Goal: Task Accomplishment & Management: Complete application form

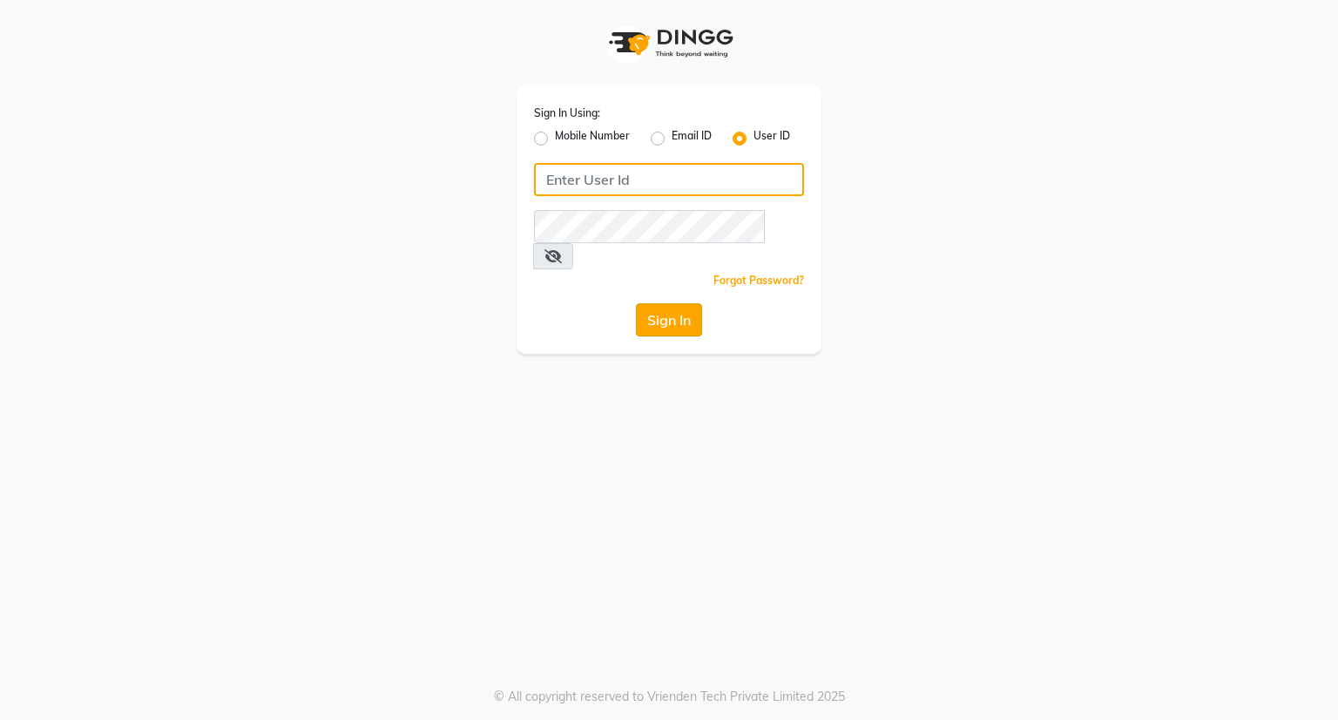
type input "[EMAIL_ADDRESS][DOMAIN_NAME]"
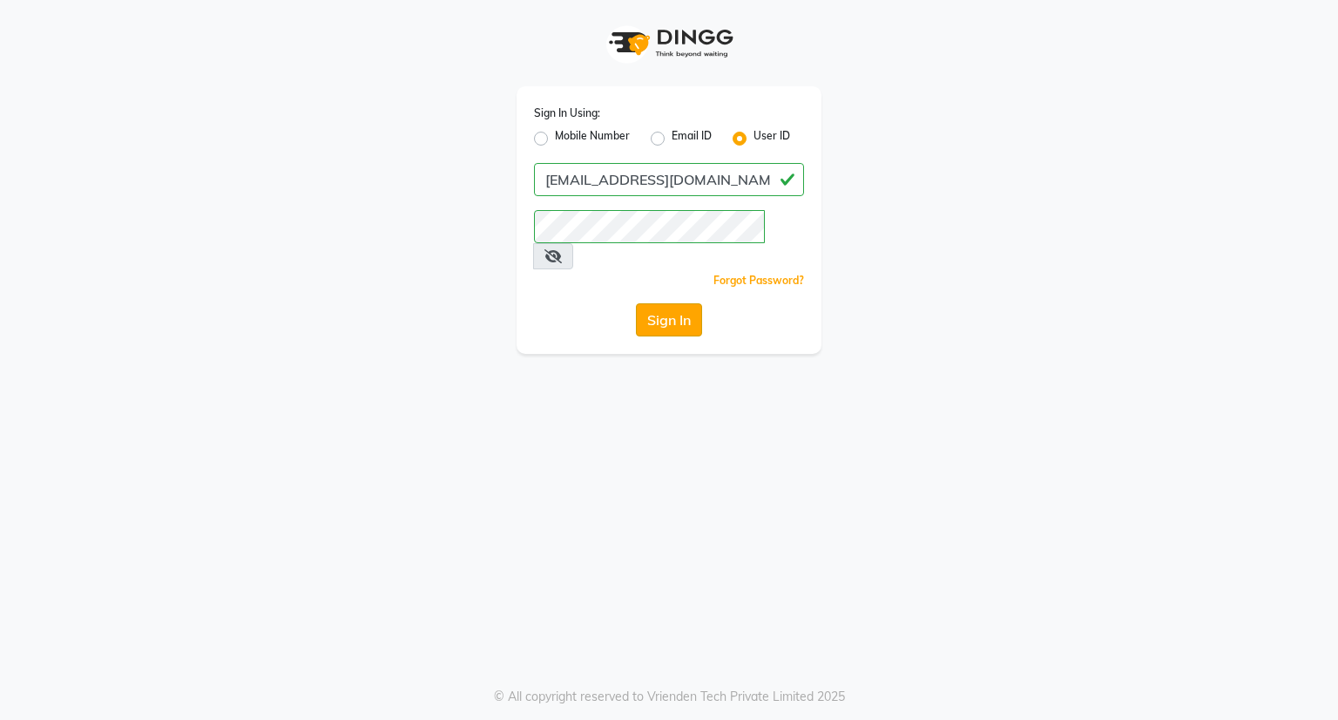
click at [668, 303] on button "Sign In" at bounding box center [669, 319] width 66 height 33
click at [668, 303] on div "Sign In" at bounding box center [669, 319] width 270 height 33
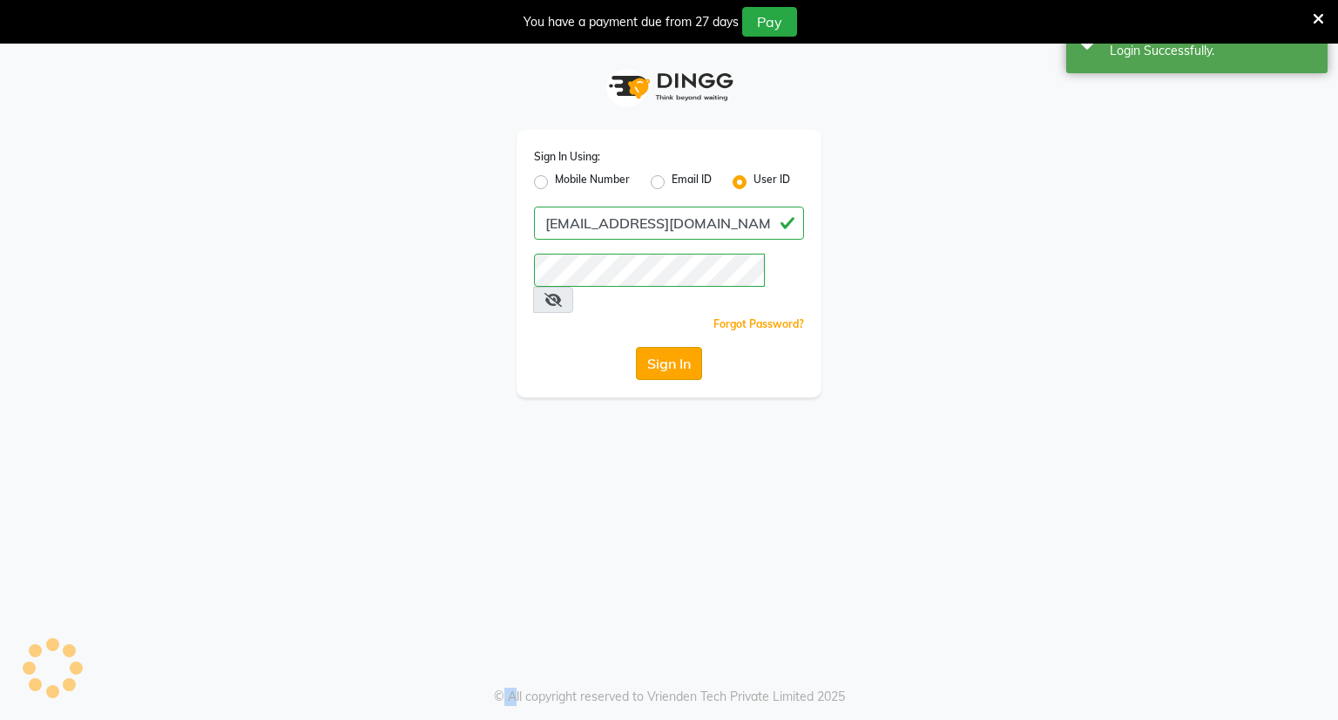
select select "service"
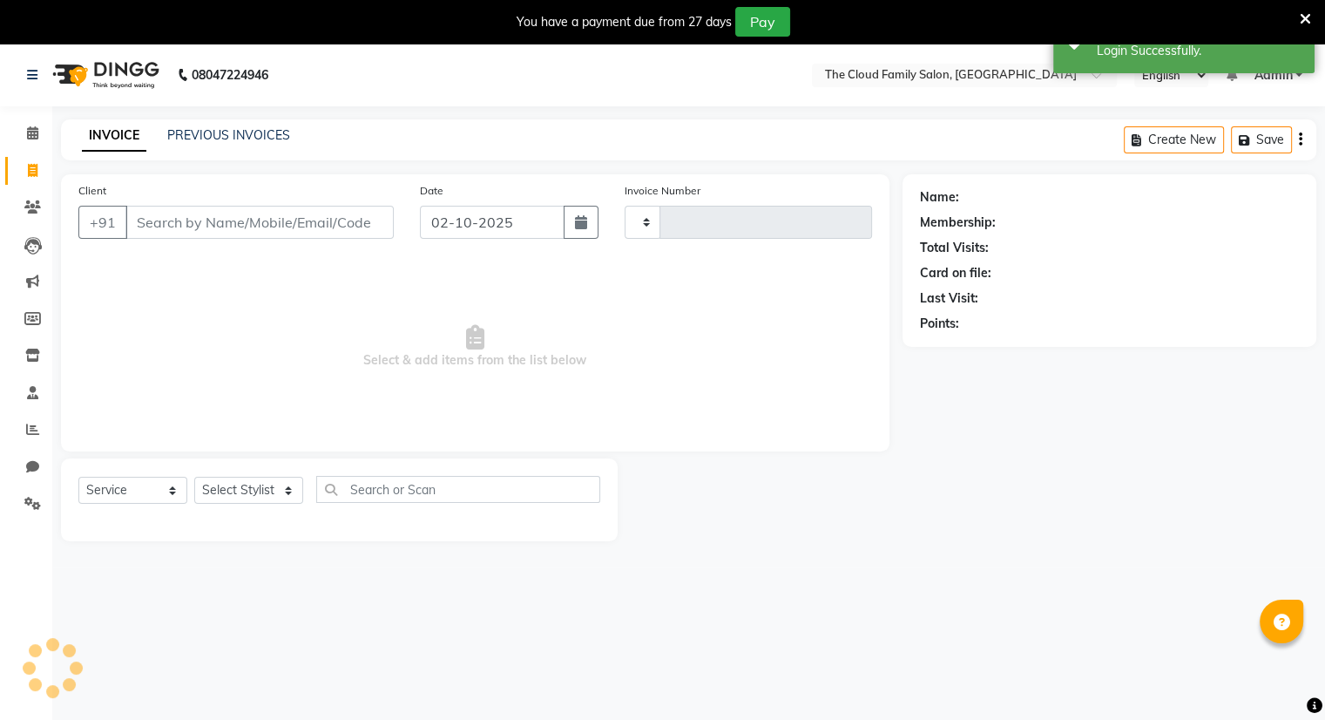
type input "1552"
select select "8444"
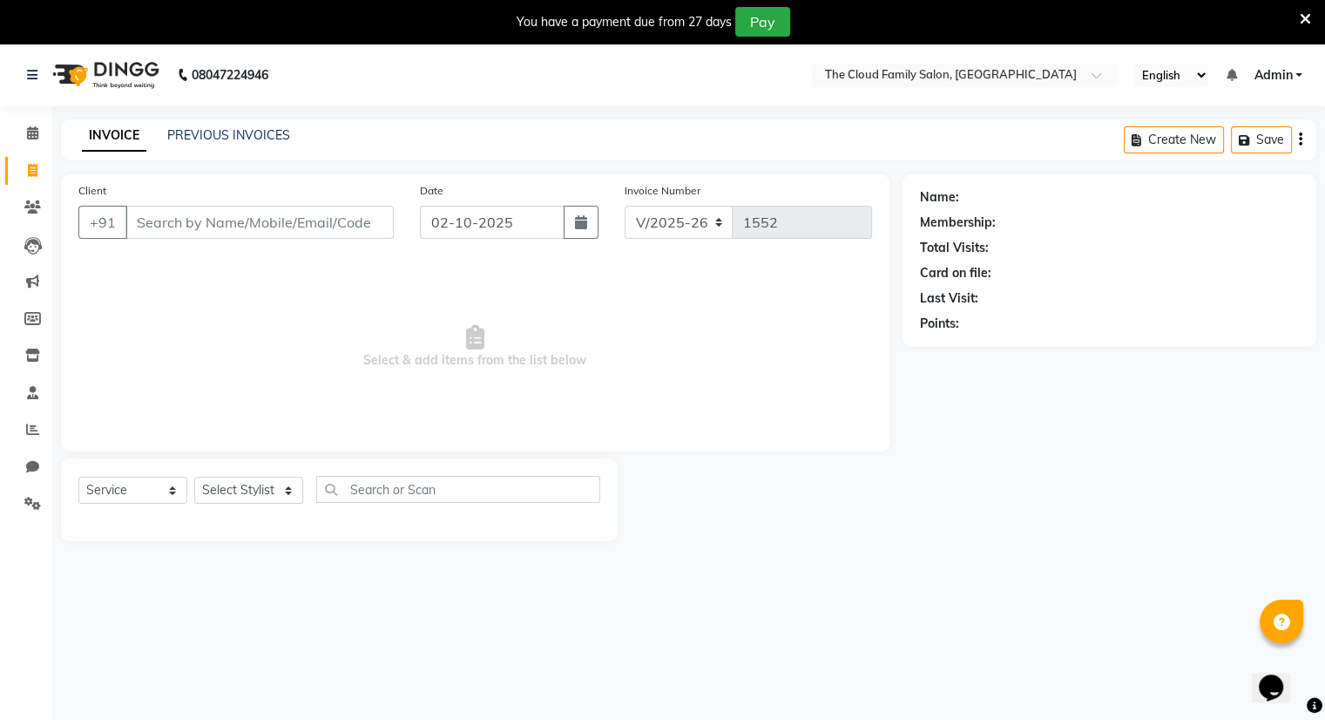
click at [283, 228] on input "Client" at bounding box center [259, 222] width 268 height 33
type input "8657220309"
click at [335, 219] on span "Add Client" at bounding box center [349, 221] width 69 height 17
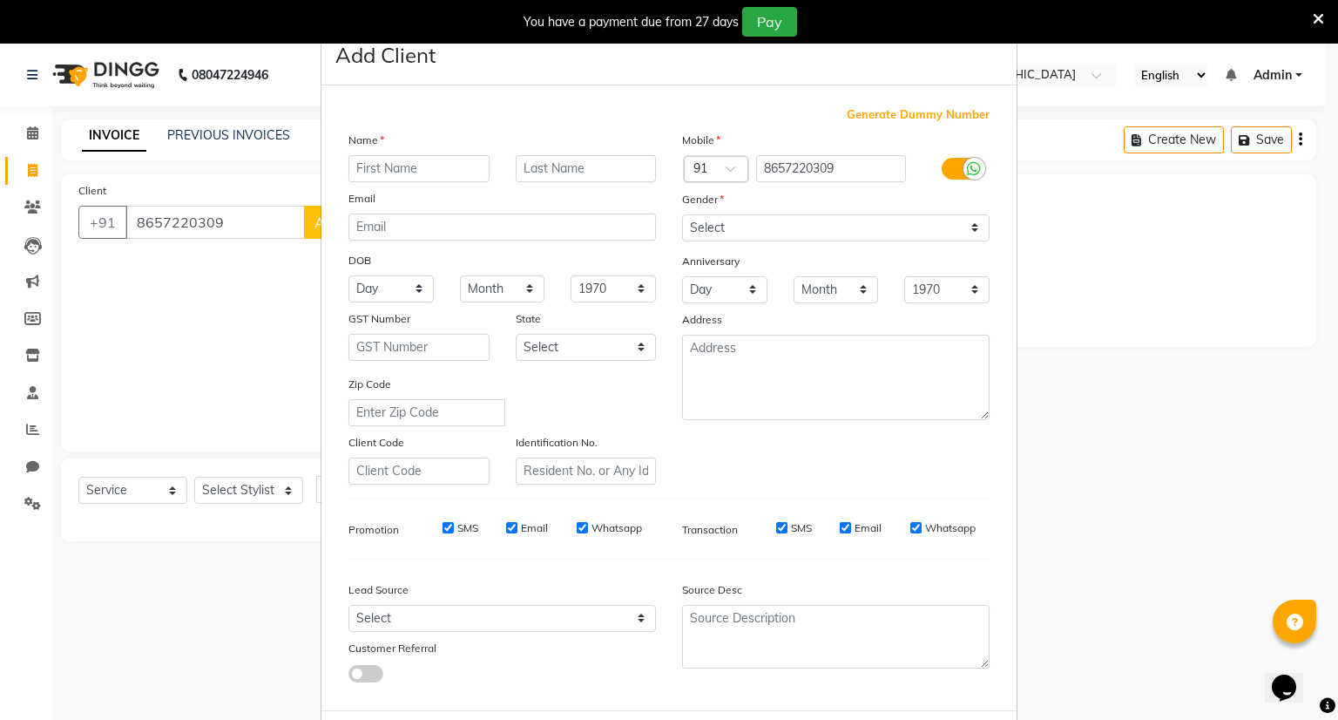
click at [373, 174] on input "text" at bounding box center [419, 168] width 141 height 27
click at [372, 173] on input "text" at bounding box center [419, 168] width 141 height 27
type input "CHANL"
click at [529, 161] on input "text" at bounding box center [586, 168] width 141 height 27
type input "B"
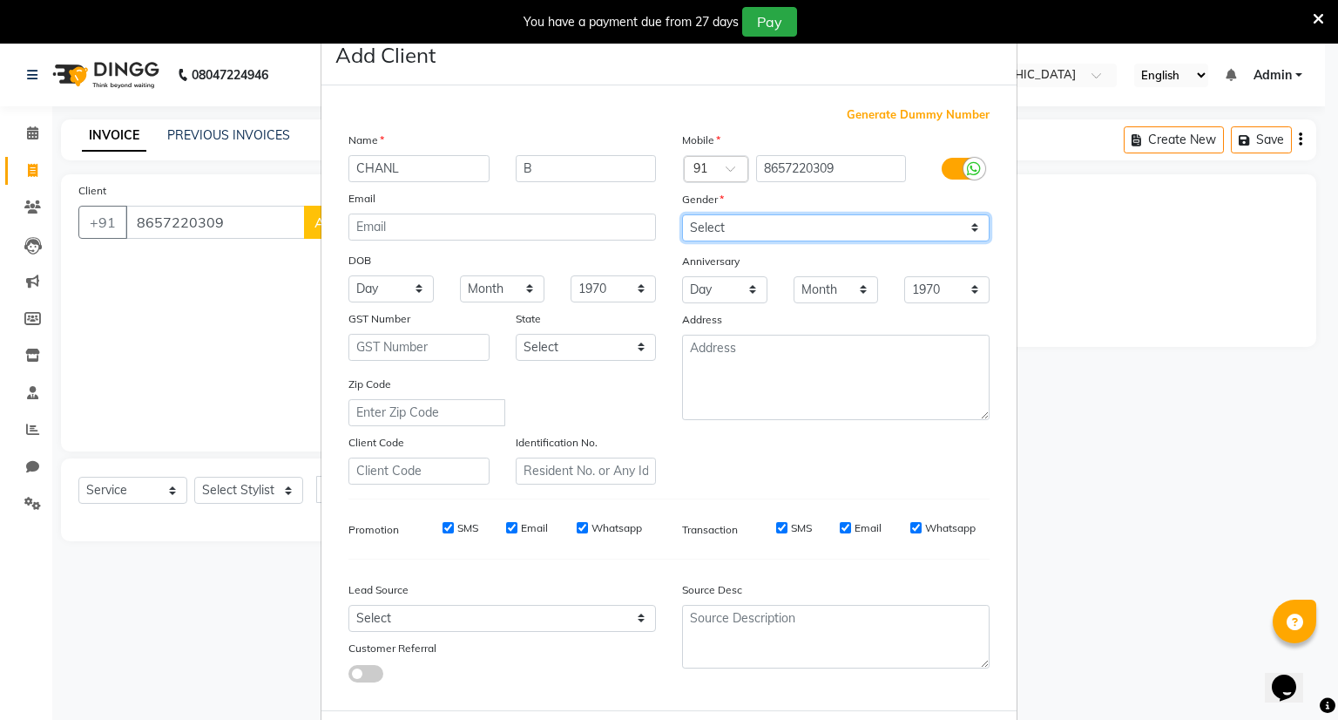
click at [729, 227] on select "Select [DEMOGRAPHIC_DATA] [DEMOGRAPHIC_DATA] Other Prefer Not To Say" at bounding box center [836, 227] width 308 height 27
select select "[DEMOGRAPHIC_DATA]"
click at [682, 215] on select "Select [DEMOGRAPHIC_DATA] [DEMOGRAPHIC_DATA] Other Prefer Not To Say" at bounding box center [836, 227] width 308 height 27
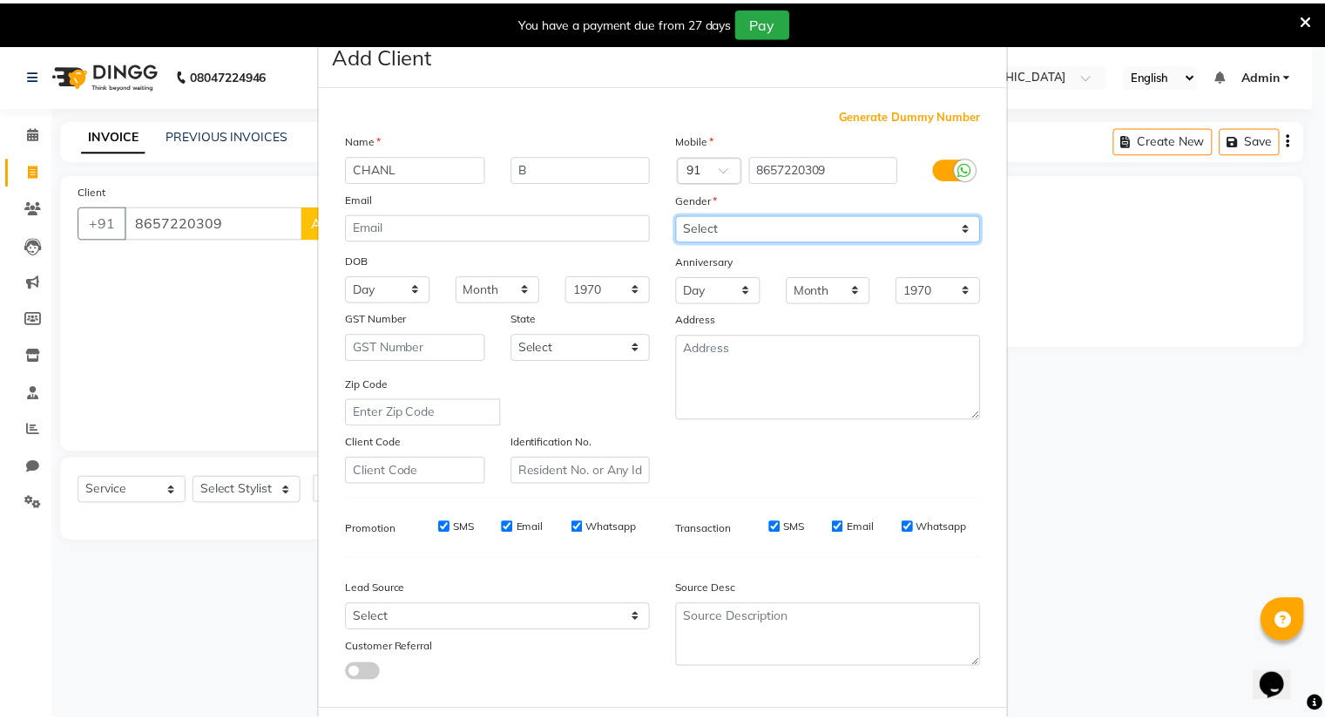
scroll to position [93, 0]
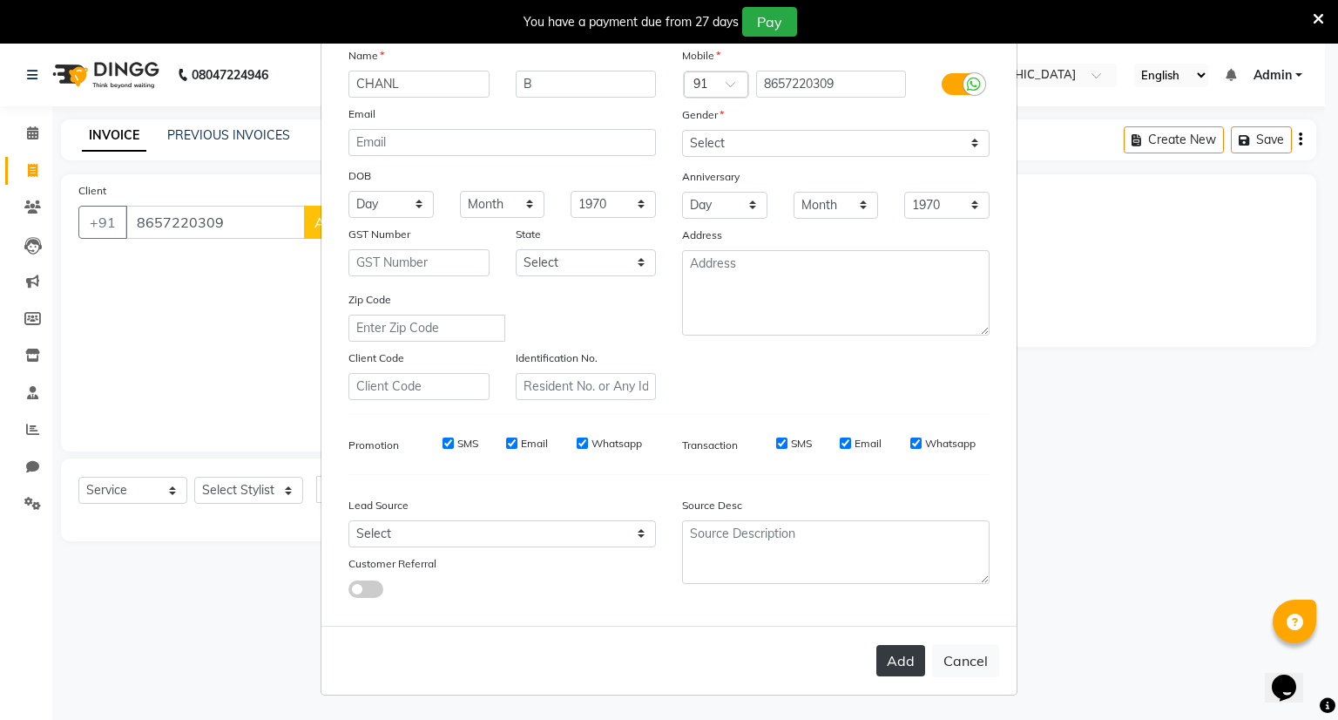
click at [902, 653] on button "Add" at bounding box center [901, 660] width 49 height 31
select select
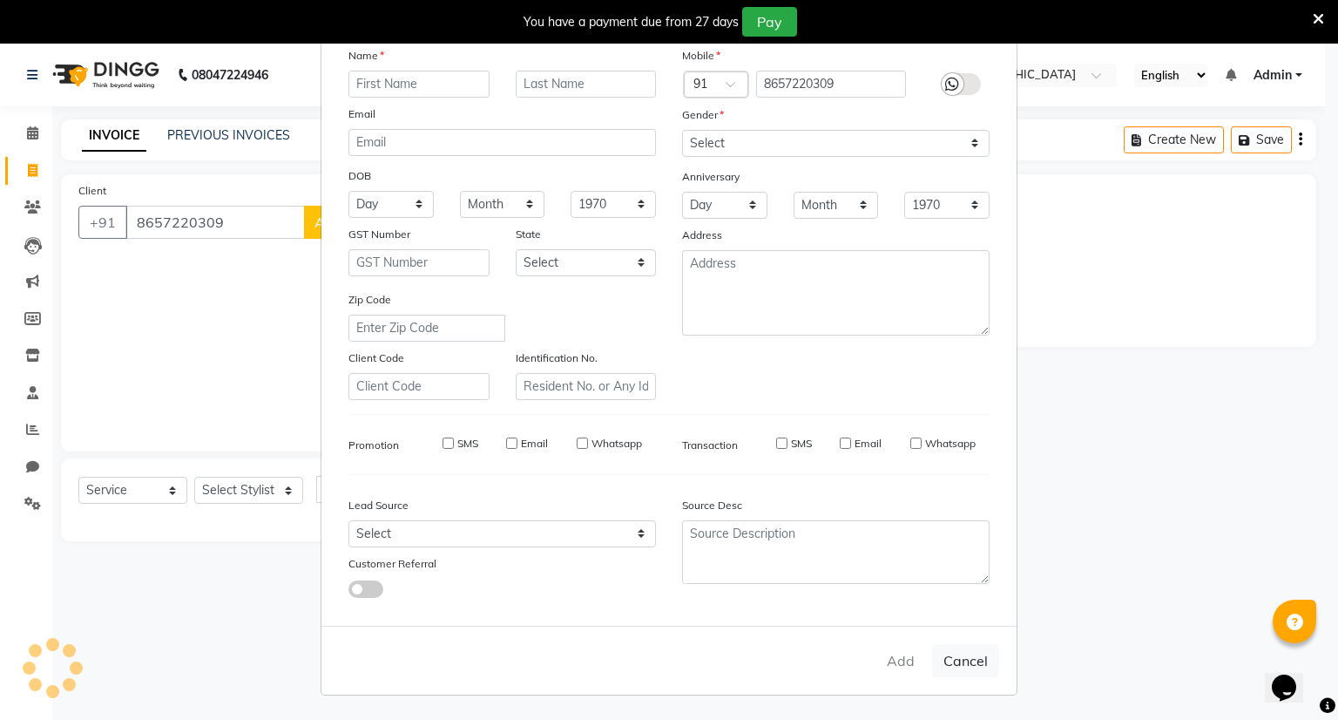
select select
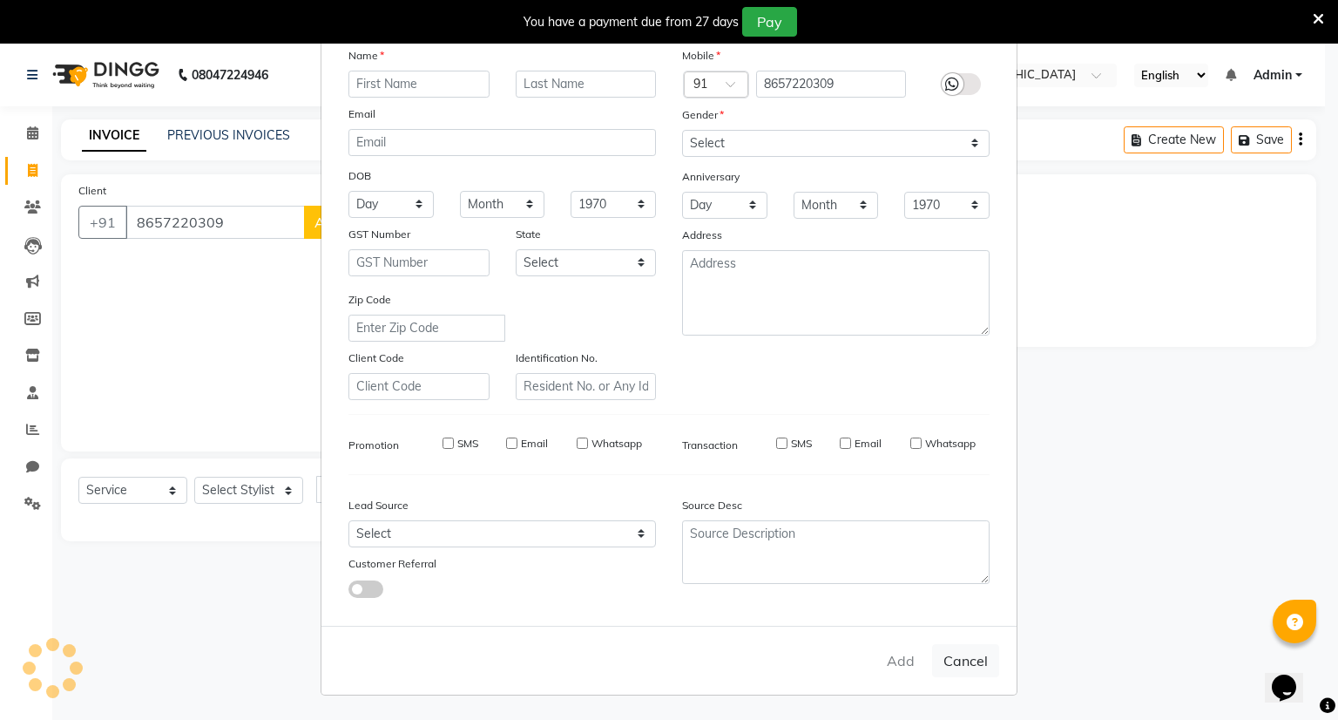
checkbox input "false"
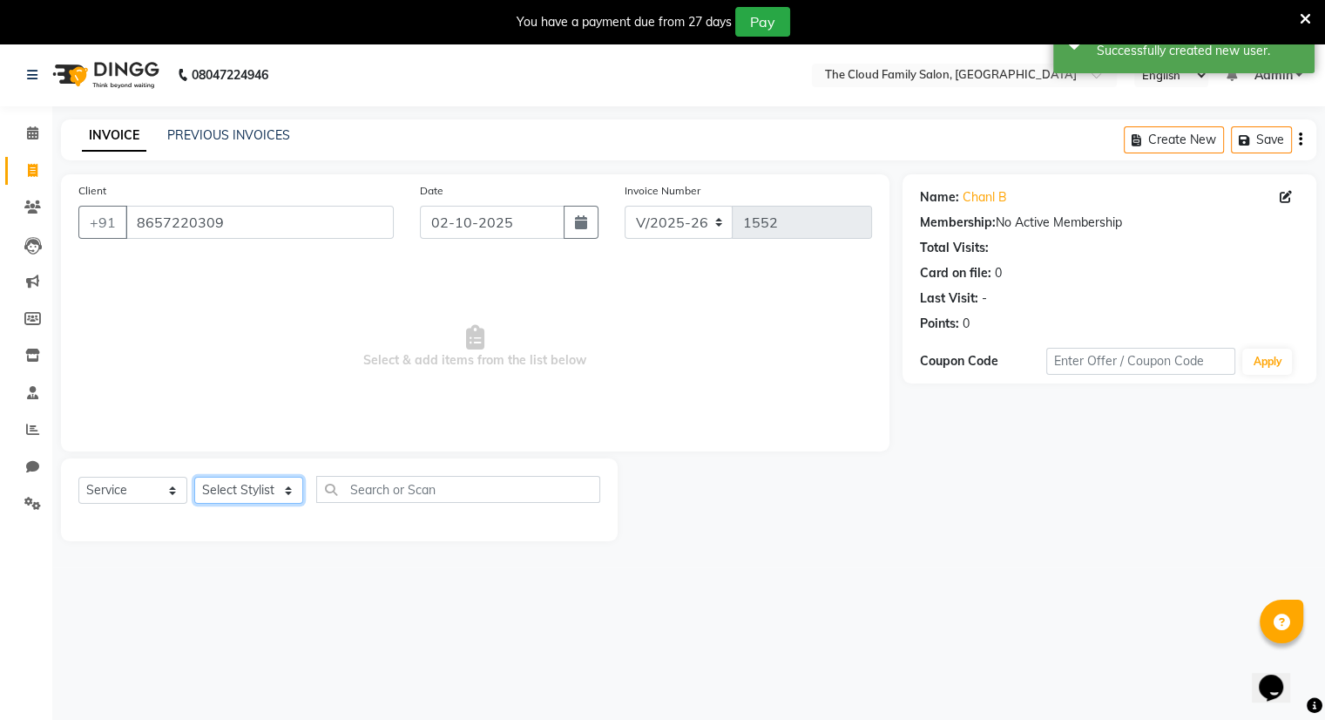
click at [227, 498] on select "Select Stylist Amrapali Bhumi OM [PERSON_NAME] [PERSON_NAME] [PERSON_NAME]" at bounding box center [248, 490] width 109 height 27
select select "83357"
click at [194, 477] on select "Select Stylist Amrapali Bhumi OM [PERSON_NAME] [PERSON_NAME] [PERSON_NAME]" at bounding box center [248, 490] width 109 height 27
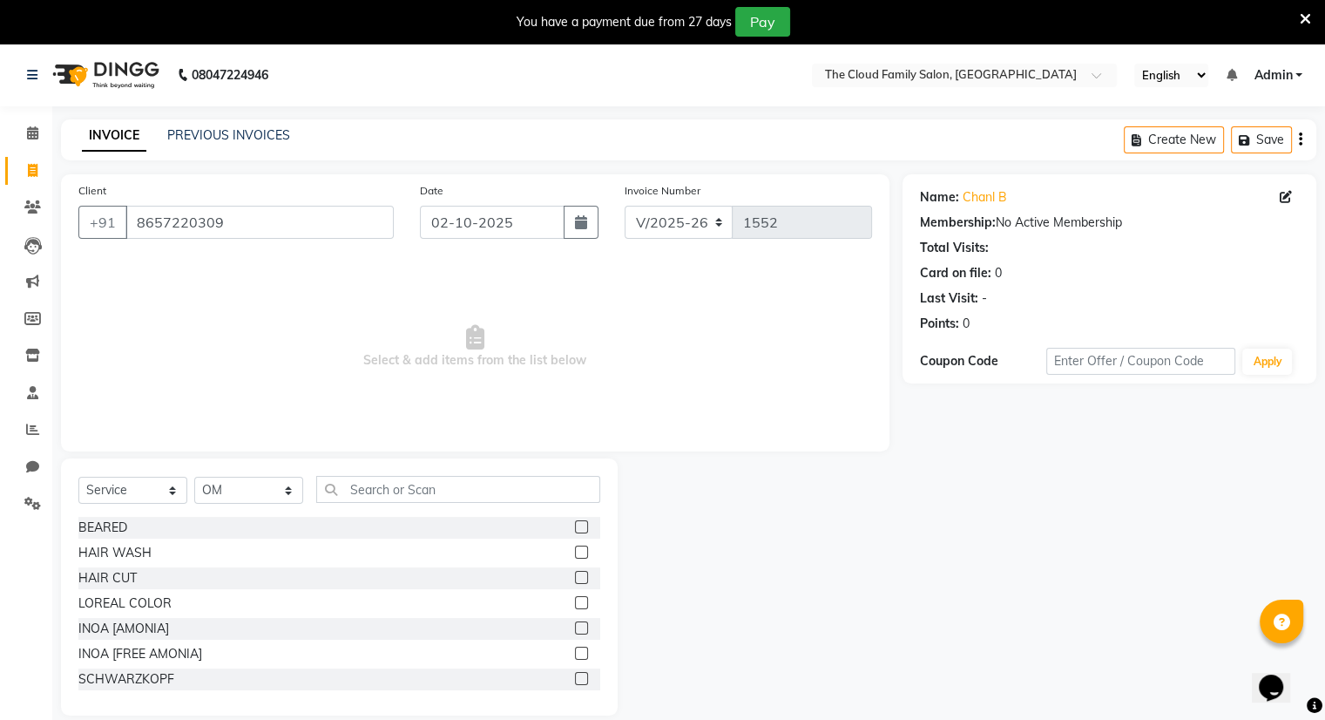
click at [575, 548] on label at bounding box center [581, 551] width 13 height 13
click at [575, 548] on input "checkbox" at bounding box center [580, 552] width 11 height 11
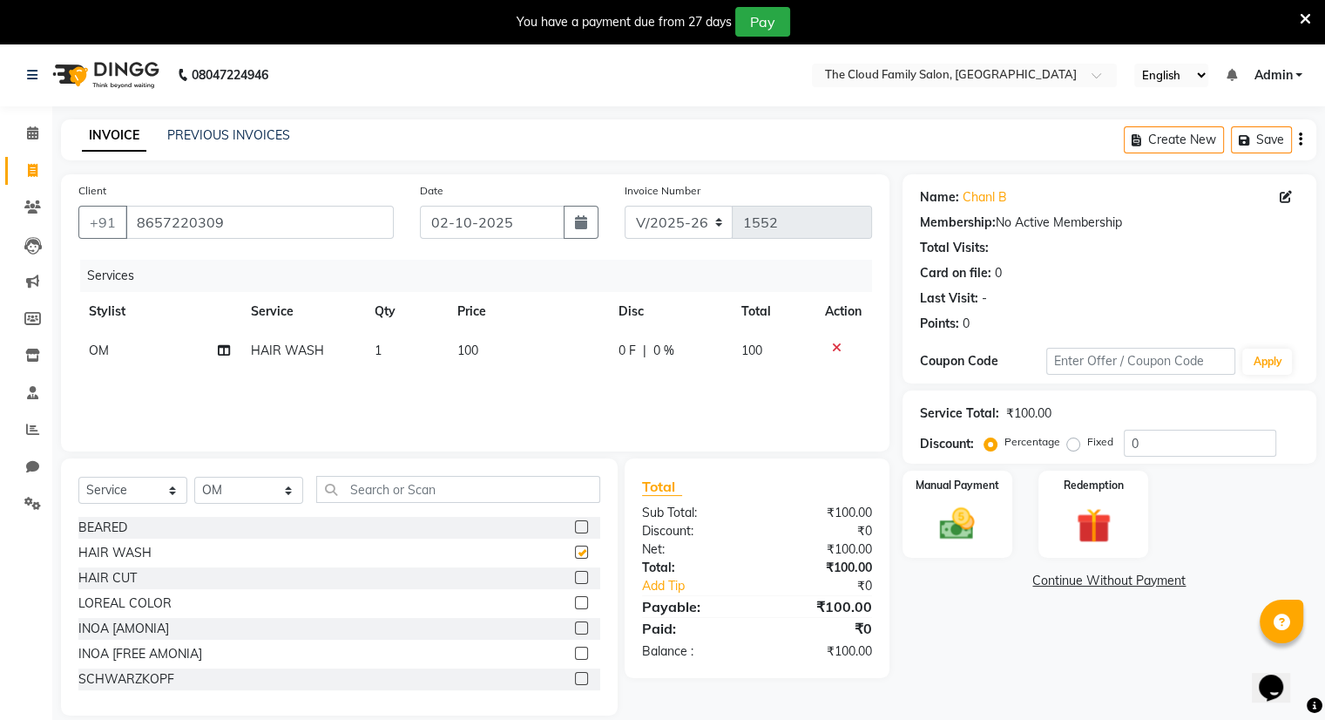
checkbox input "false"
click at [832, 343] on icon at bounding box center [837, 348] width 10 height 12
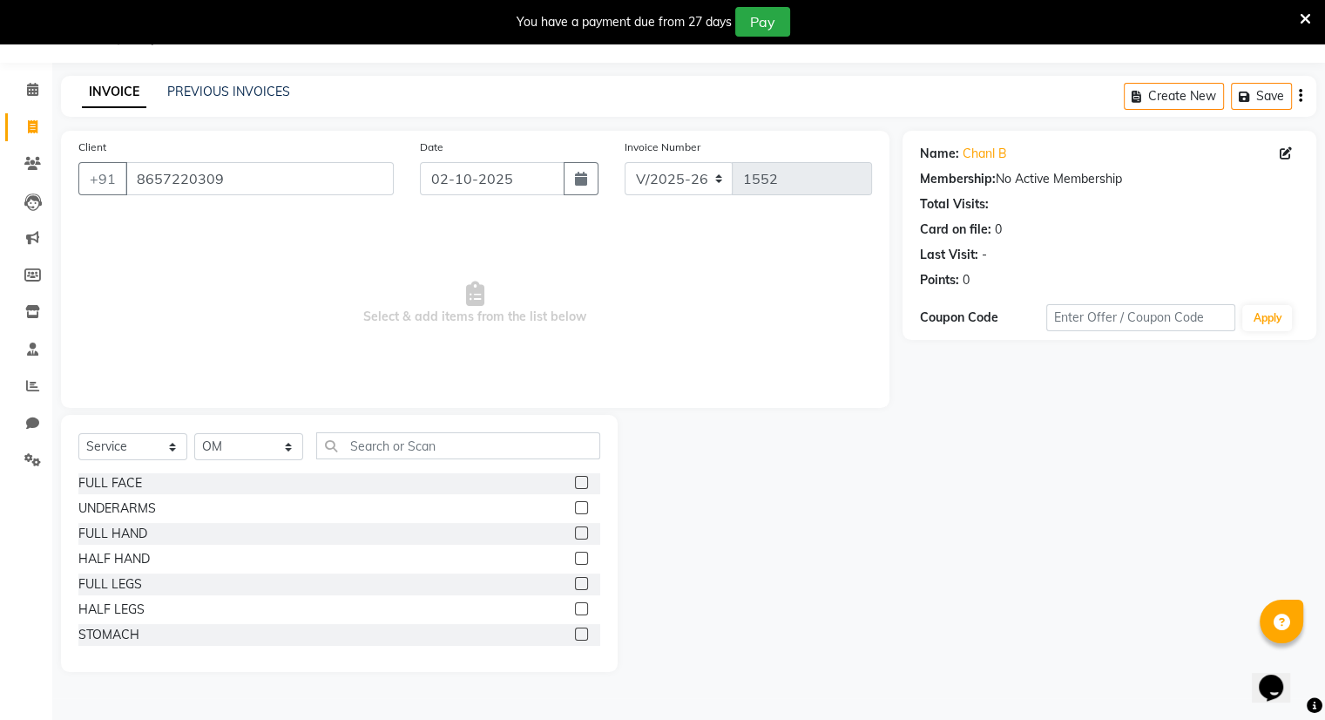
scroll to position [1917, 0]
click at [411, 444] on input "text" at bounding box center [458, 445] width 284 height 27
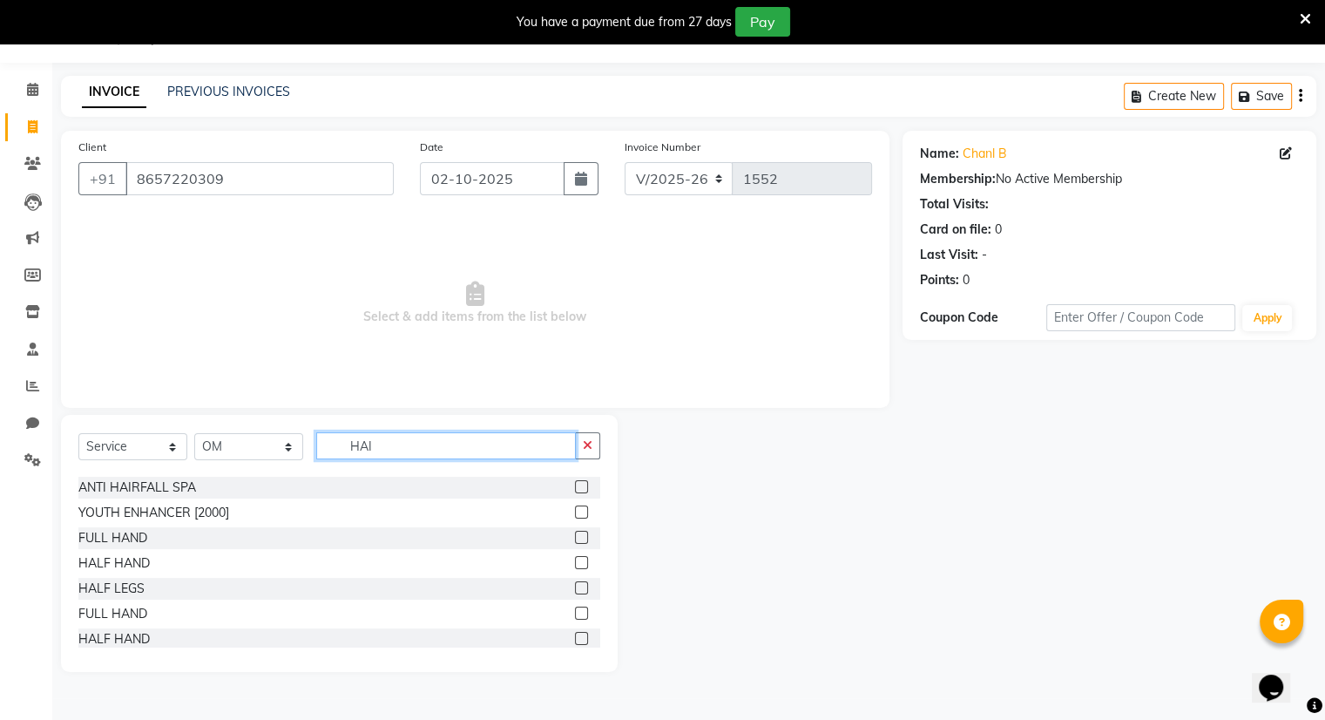
scroll to position [0, 0]
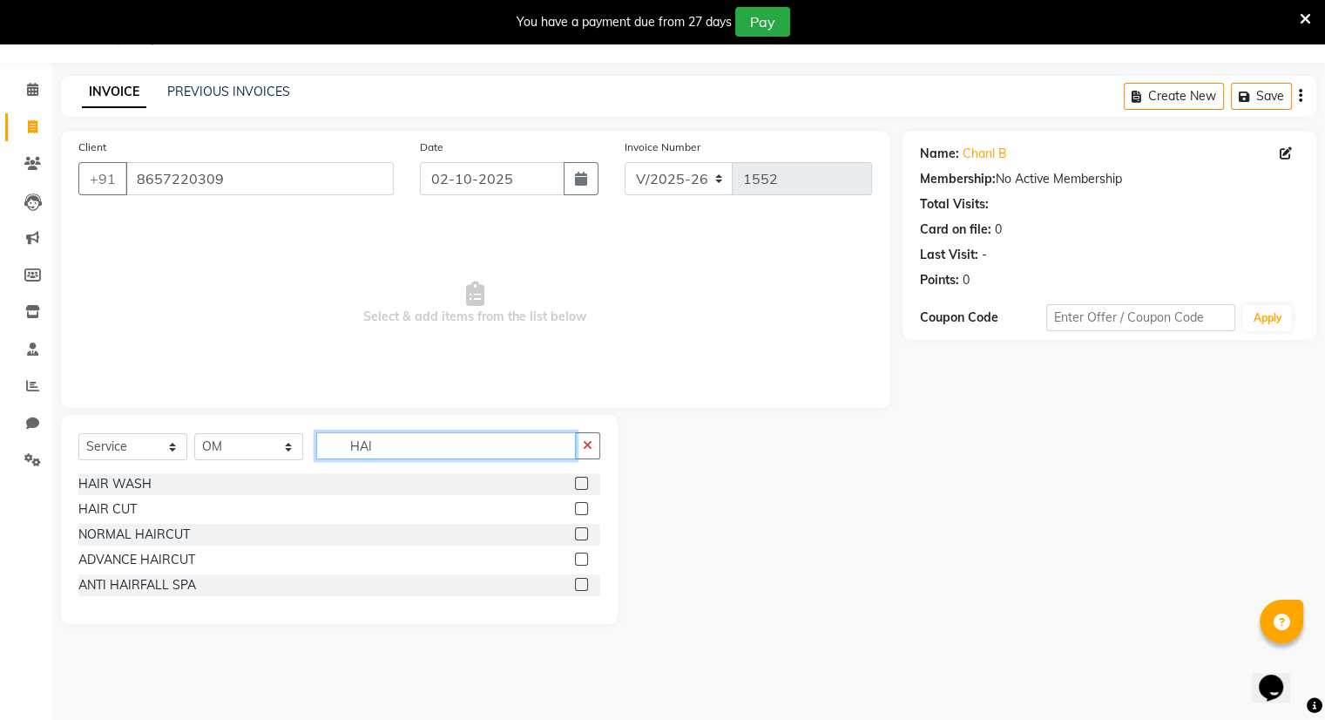
type input "HAI"
click at [582, 482] on label at bounding box center [581, 483] width 13 height 13
click at [582, 482] on input "checkbox" at bounding box center [580, 483] width 11 height 11
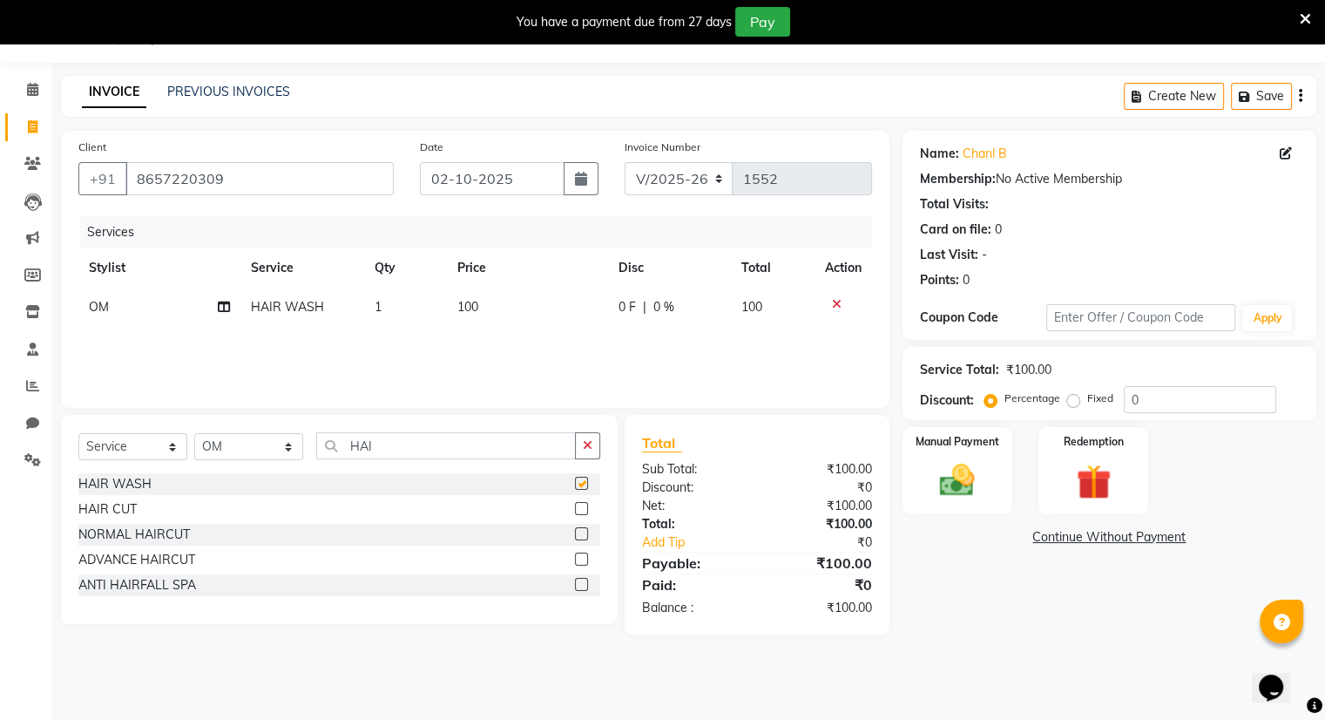
checkbox input "false"
click at [834, 305] on icon at bounding box center [837, 304] width 10 height 12
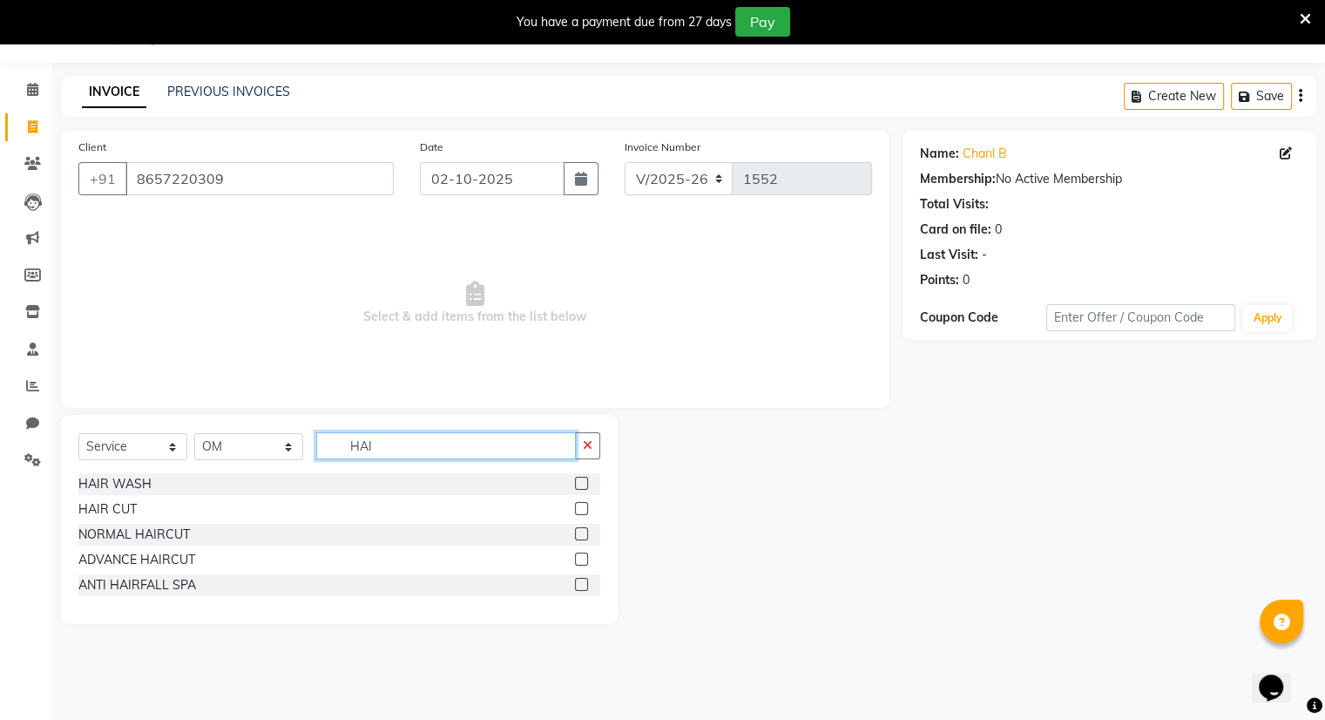
click at [419, 447] on input "HAI" at bounding box center [446, 445] width 260 height 27
type input "HAIR"
click at [582, 478] on label at bounding box center [581, 483] width 13 height 13
click at [582, 478] on input "checkbox" at bounding box center [580, 483] width 11 height 11
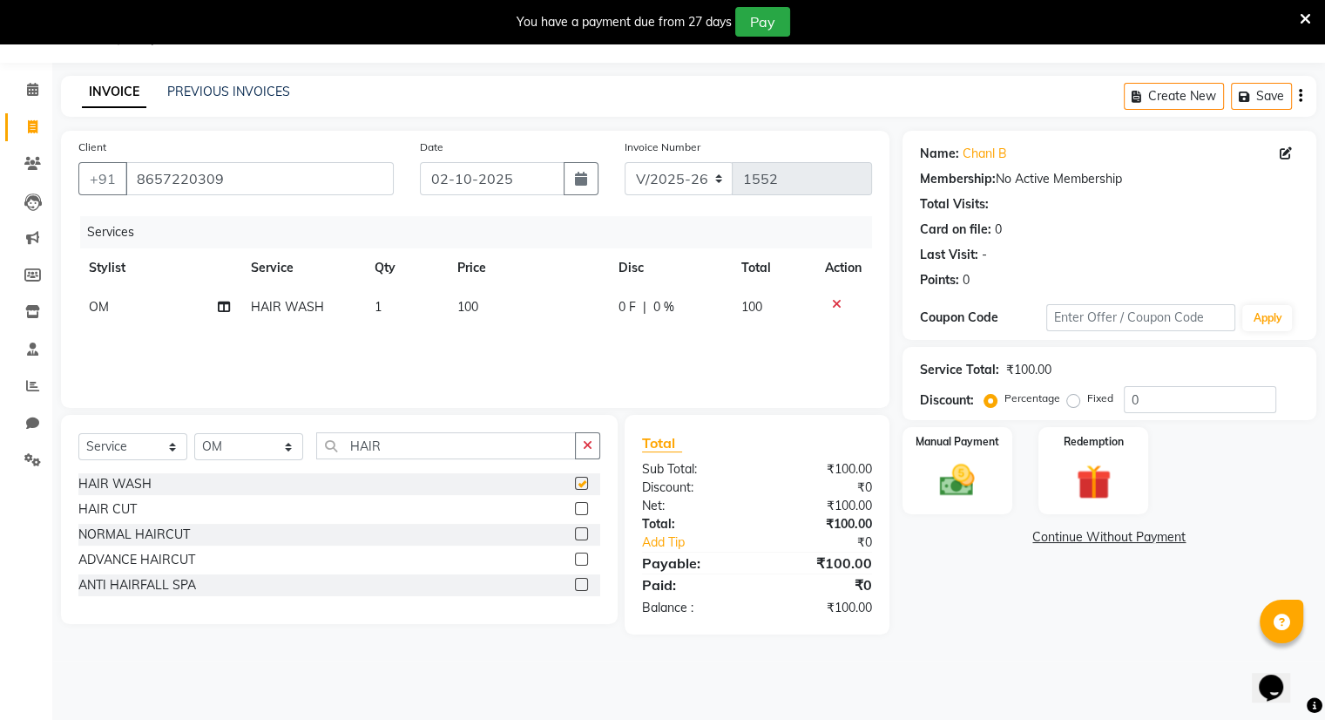
checkbox input "false"
click at [484, 301] on td "100" at bounding box center [527, 307] width 161 height 39
select select "83357"
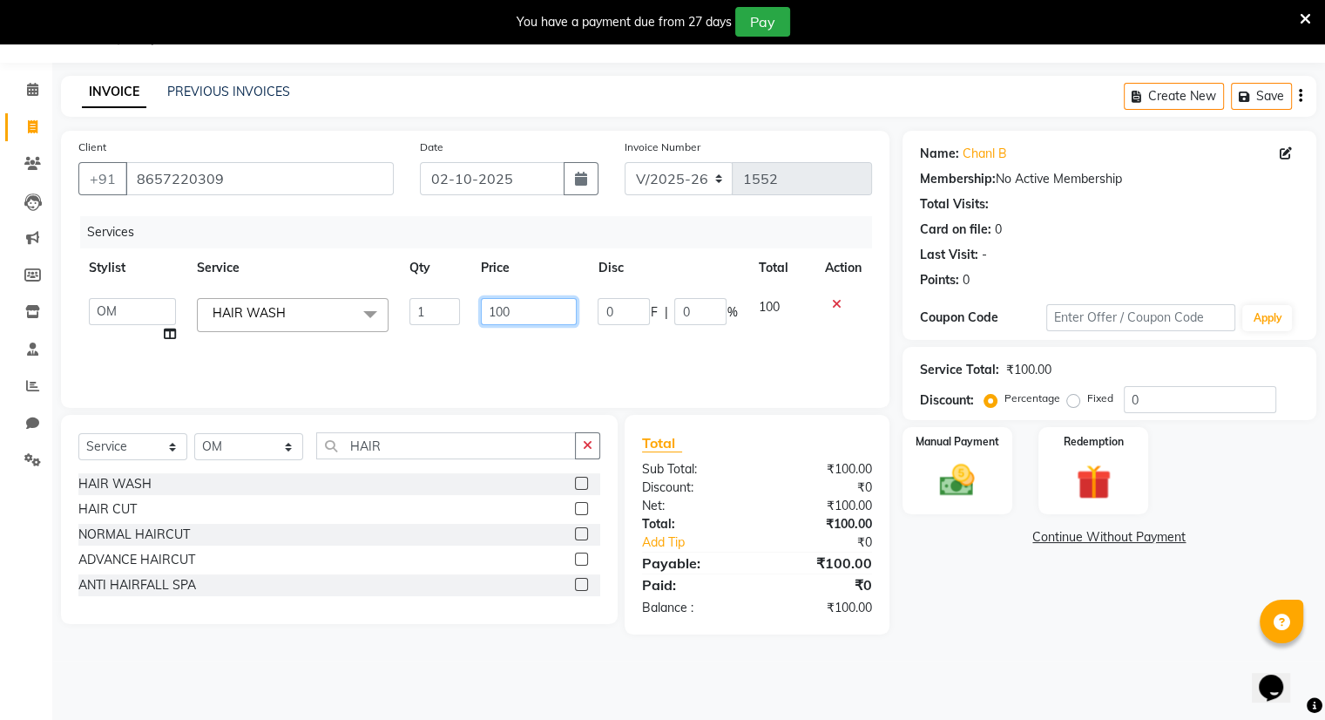
click at [484, 301] on input "100" at bounding box center [529, 311] width 96 height 27
type input "300"
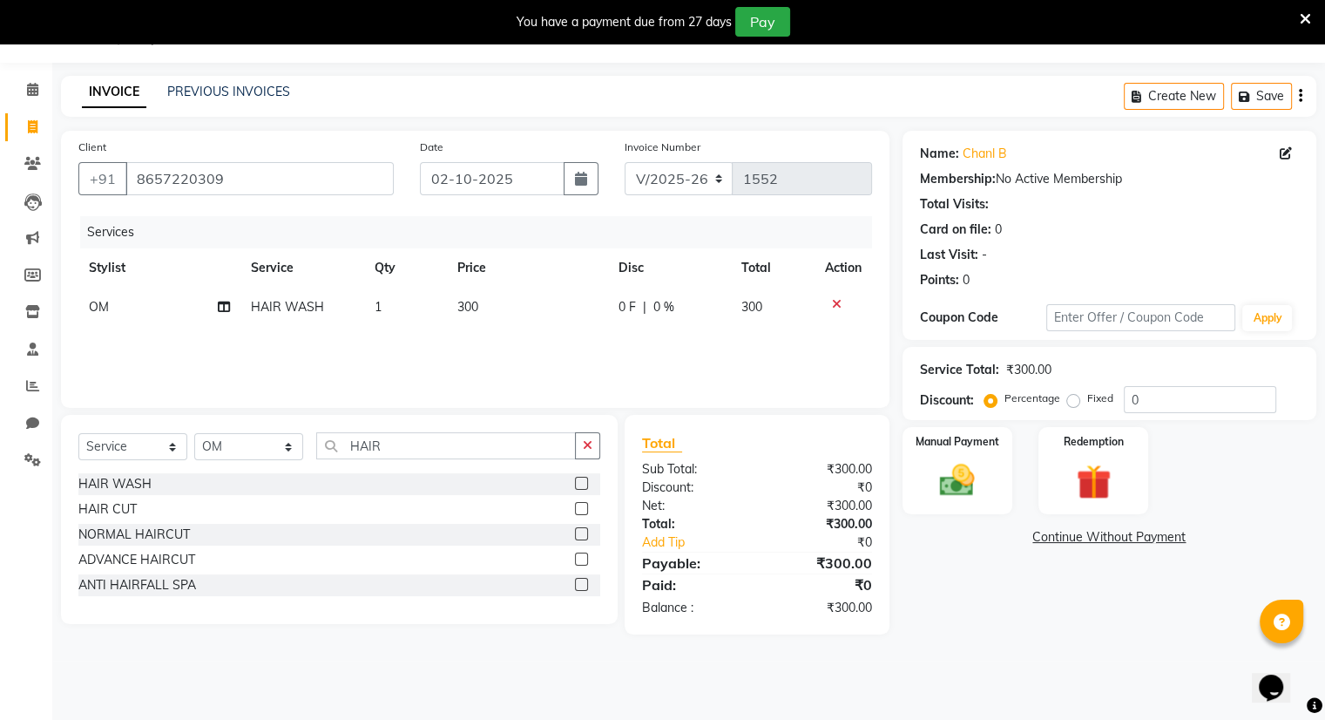
click at [537, 369] on div "Services Stylist Service Qty Price Disc Total Action OM HAIR WASH 1 300 0 F | 0…" at bounding box center [475, 303] width 794 height 174
click at [963, 471] on img at bounding box center [957, 481] width 58 height 42
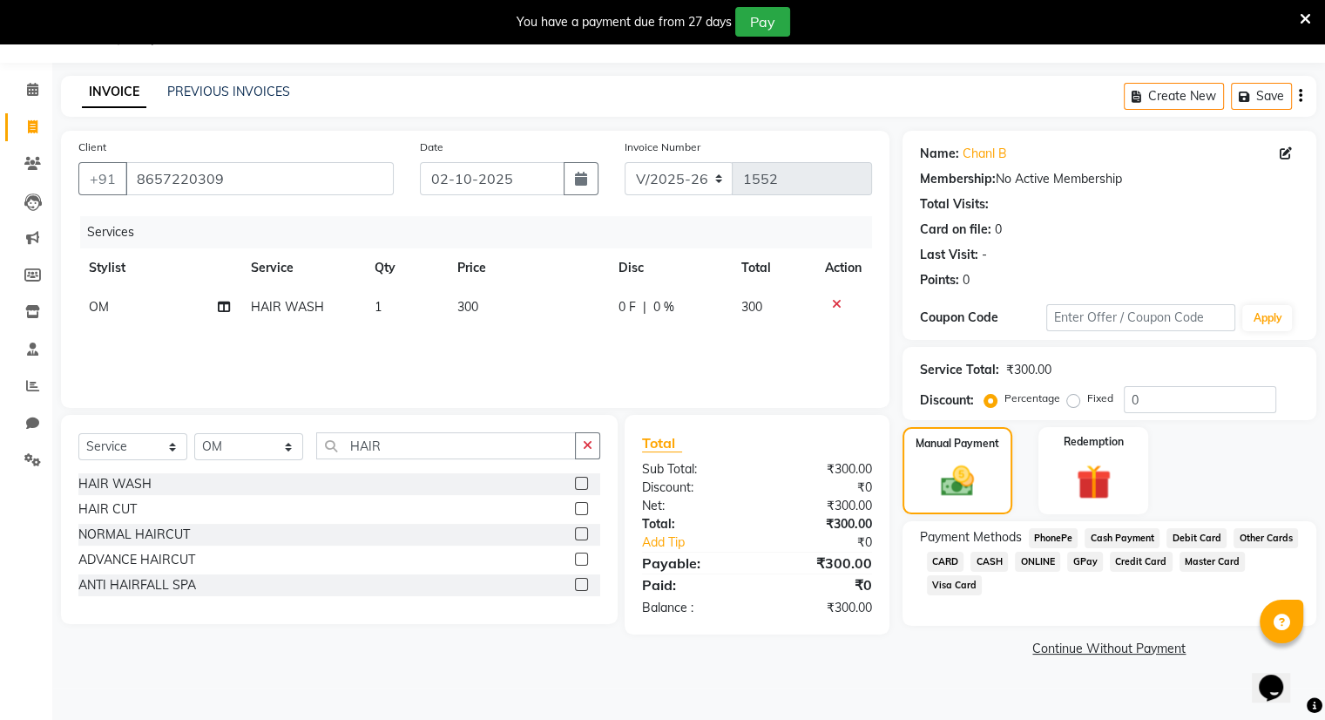
click at [1028, 563] on span "ONLINE" at bounding box center [1037, 562] width 45 height 20
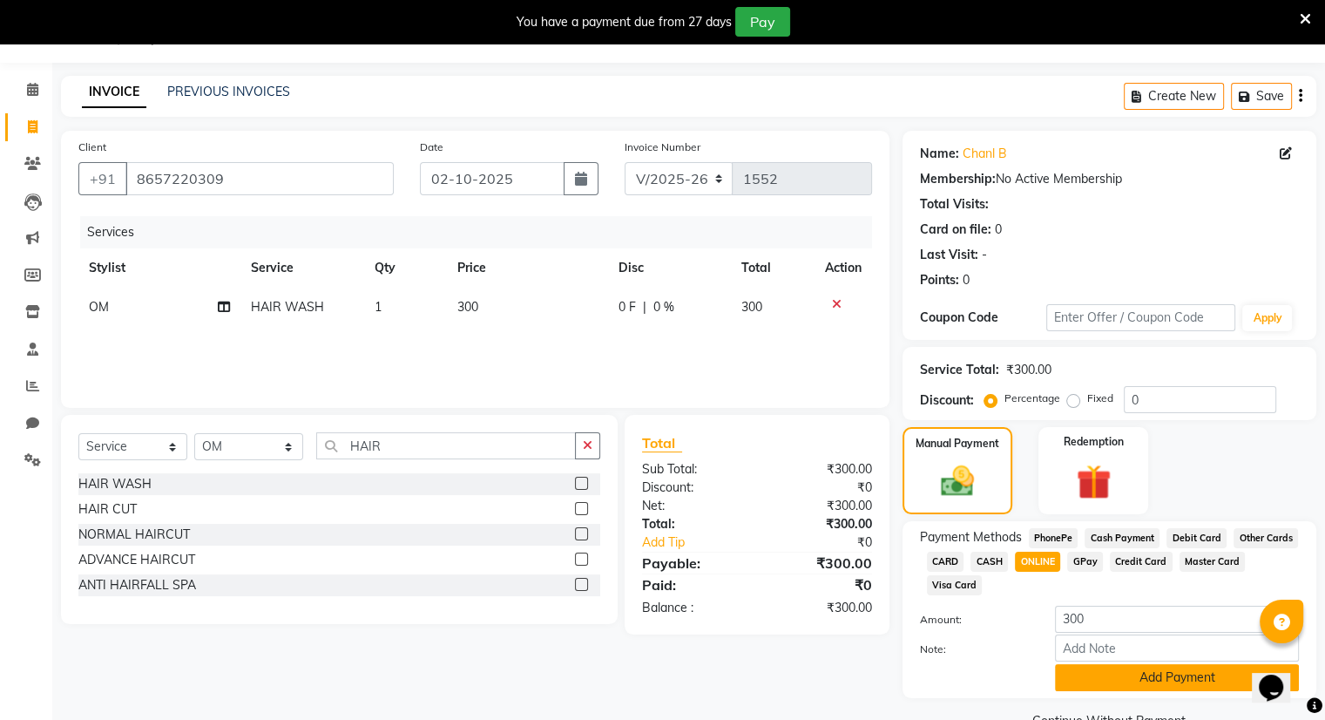
click at [1101, 678] on button "Add Payment" at bounding box center [1177, 677] width 244 height 27
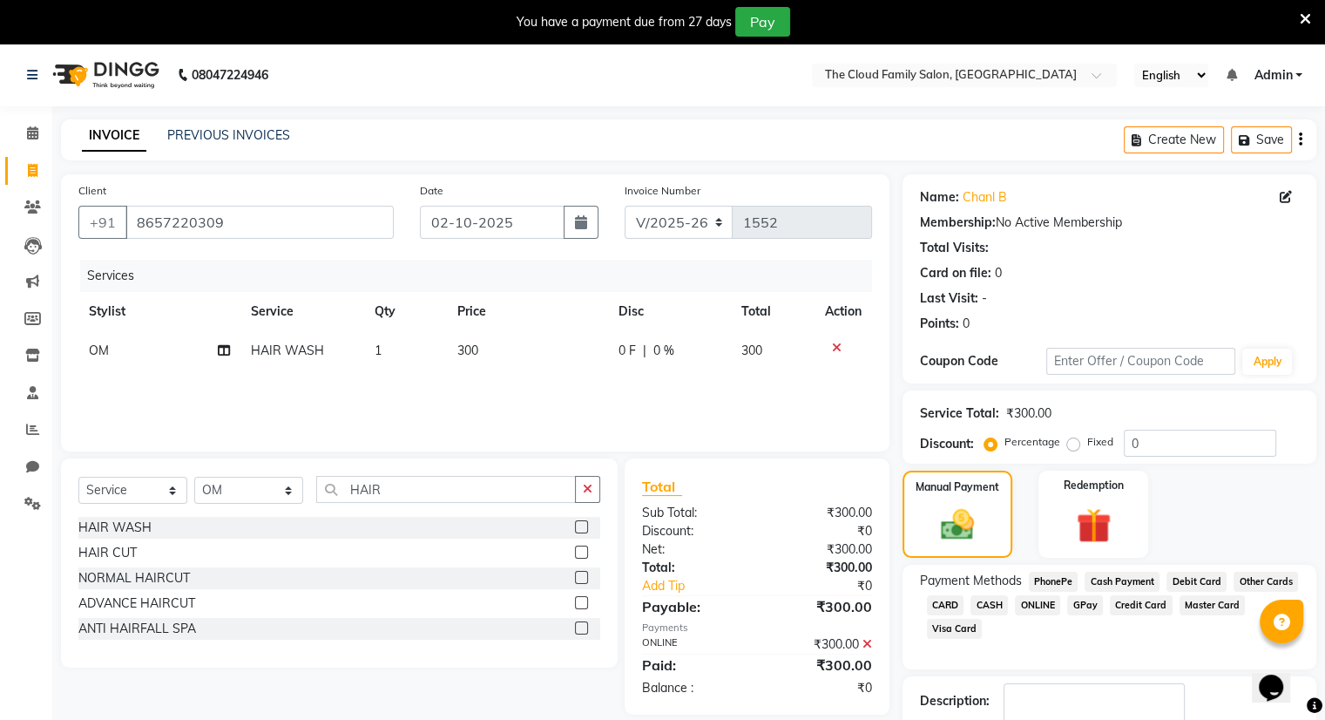
scroll to position [108, 0]
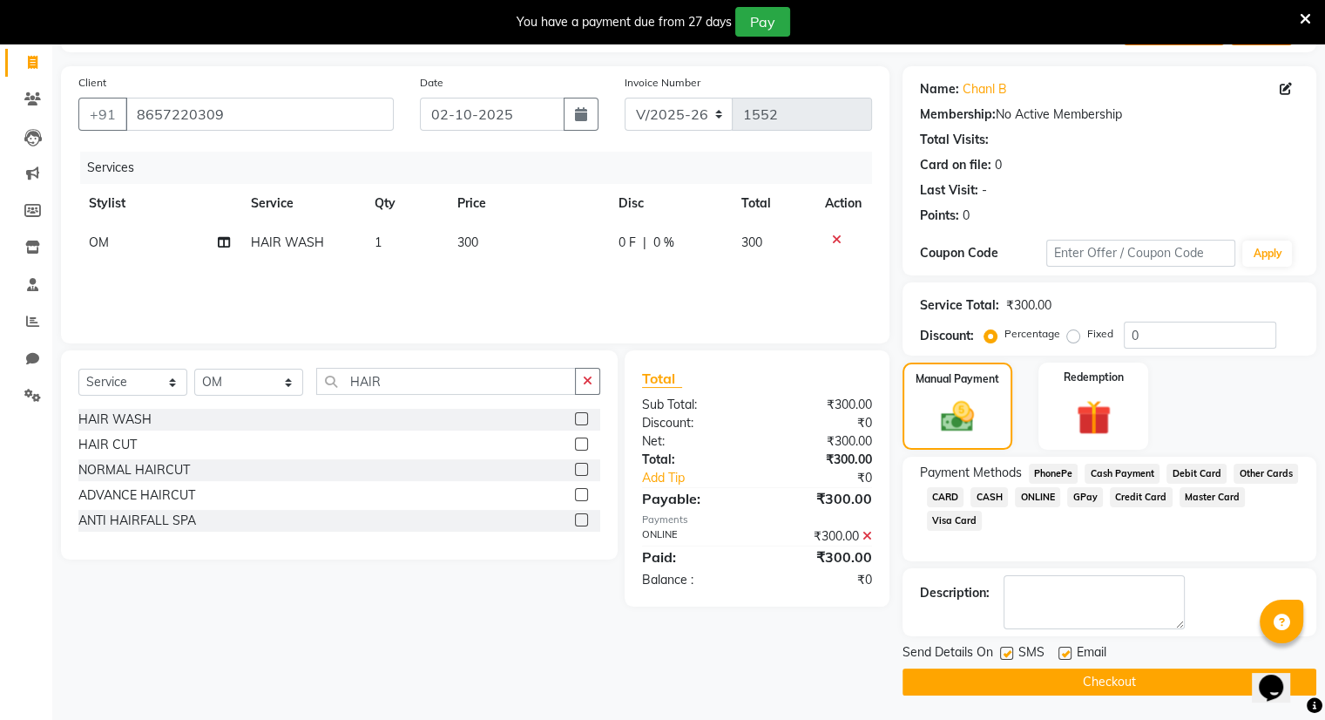
click at [1098, 684] on button "Checkout" at bounding box center [1110, 681] width 414 height 27
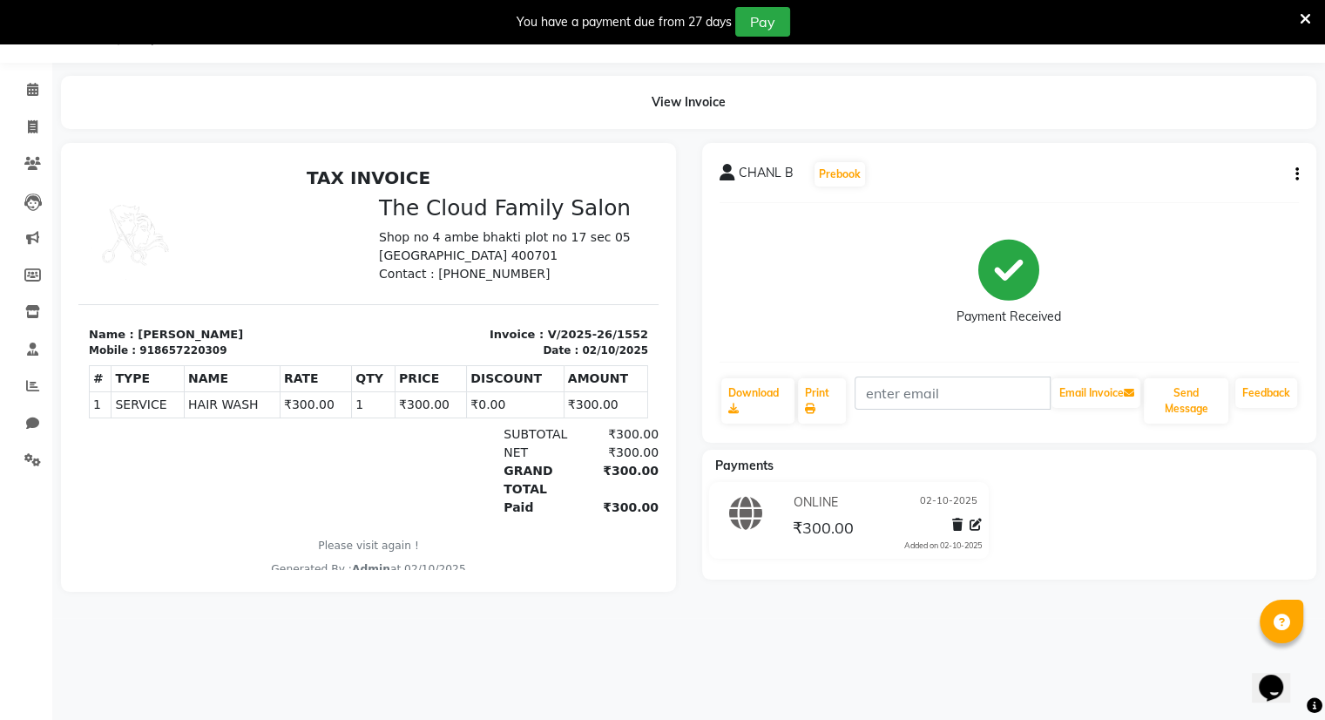
select select "service"
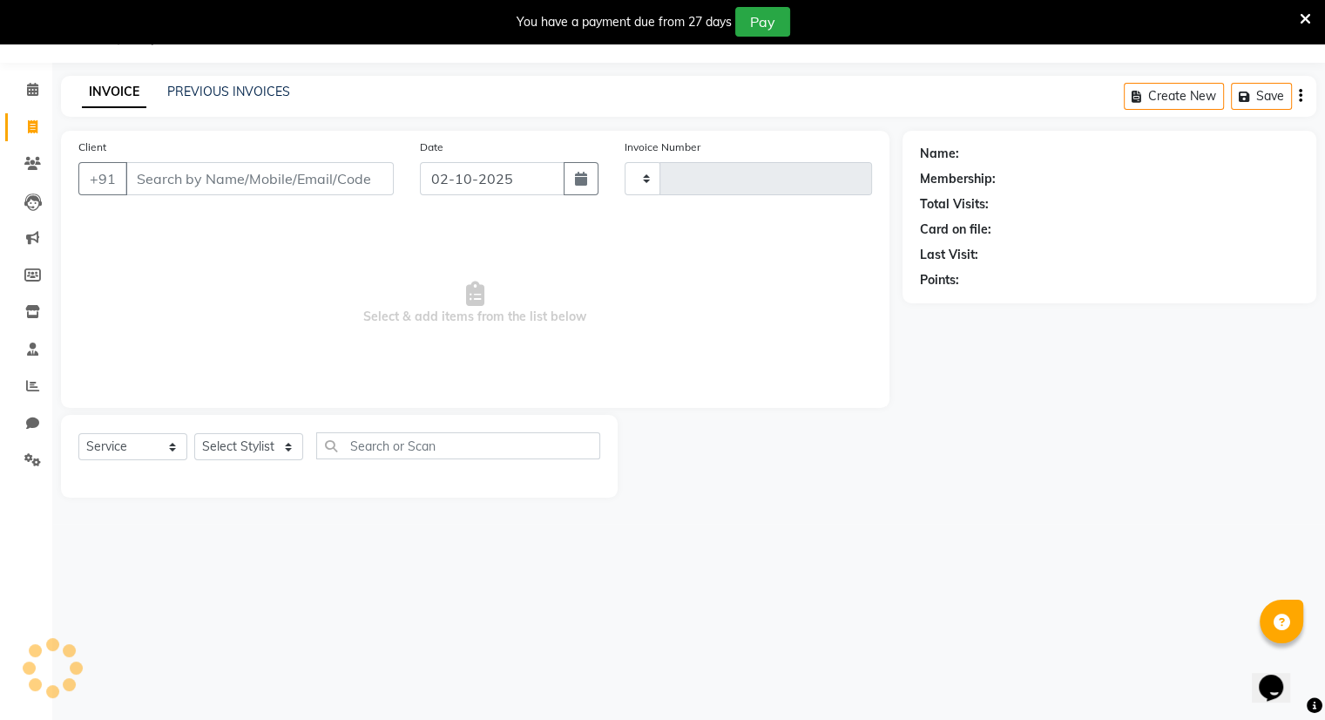
type input "1553"
select select "8444"
click at [173, 173] on input "Client" at bounding box center [259, 178] width 268 height 33
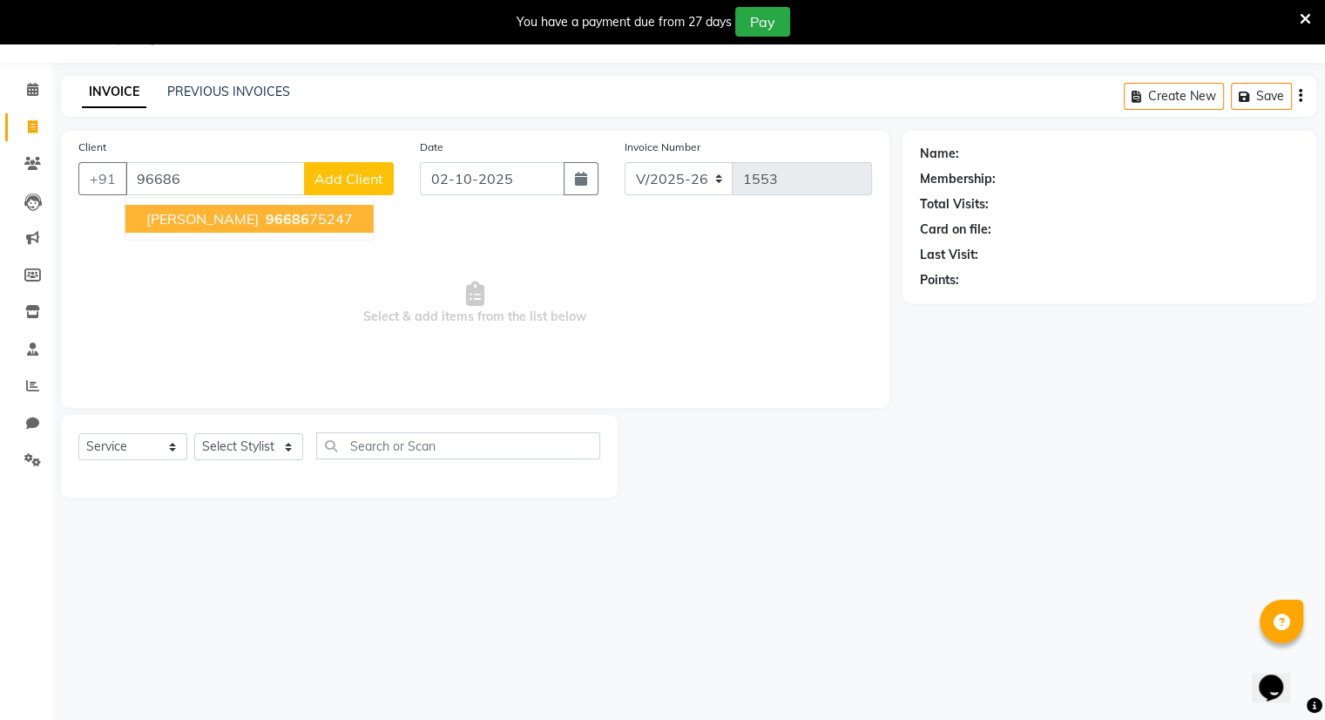
click at [199, 212] on span "[PERSON_NAME]" at bounding box center [202, 218] width 112 height 17
type input "9668675247"
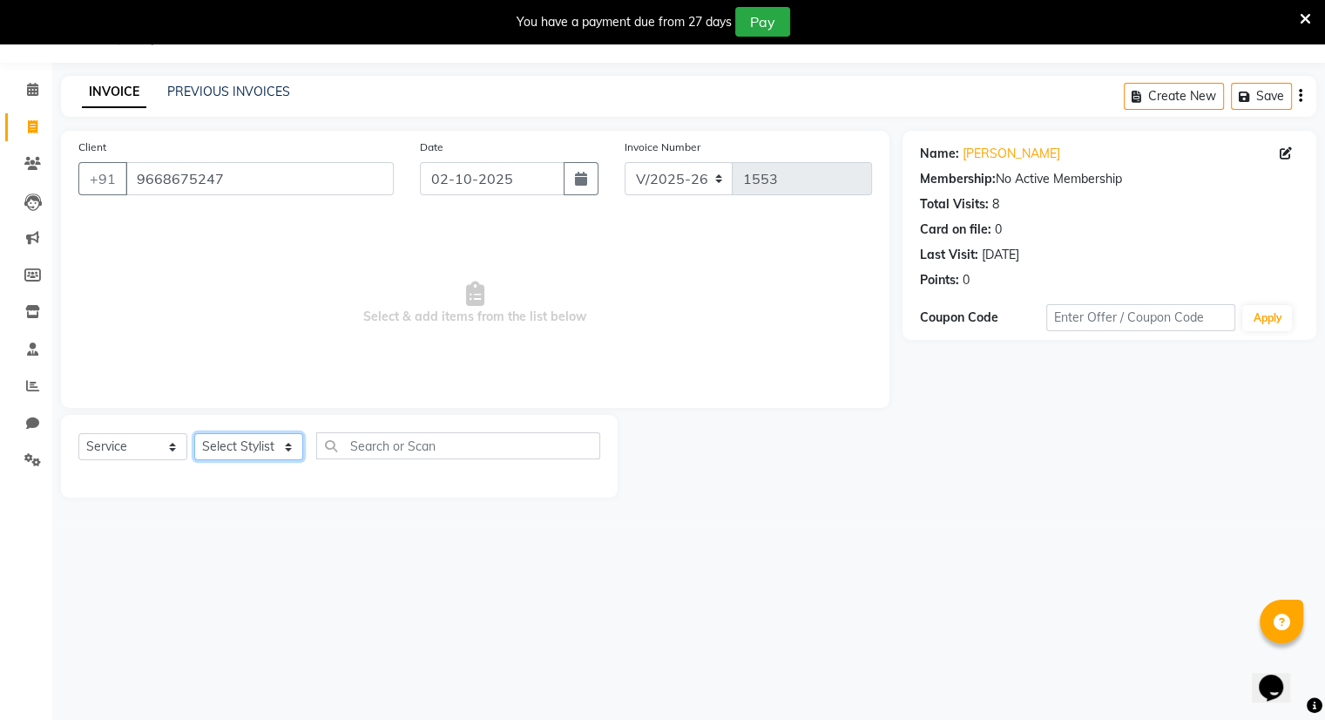
click at [244, 449] on select "Select Stylist Amrapali Bhumi OM [PERSON_NAME] [PERSON_NAME] [PERSON_NAME]" at bounding box center [248, 446] width 109 height 27
select select "83357"
click at [194, 434] on select "Select Stylist Amrapali Bhumi OM [PERSON_NAME] [PERSON_NAME] [PERSON_NAME]" at bounding box center [248, 446] width 109 height 27
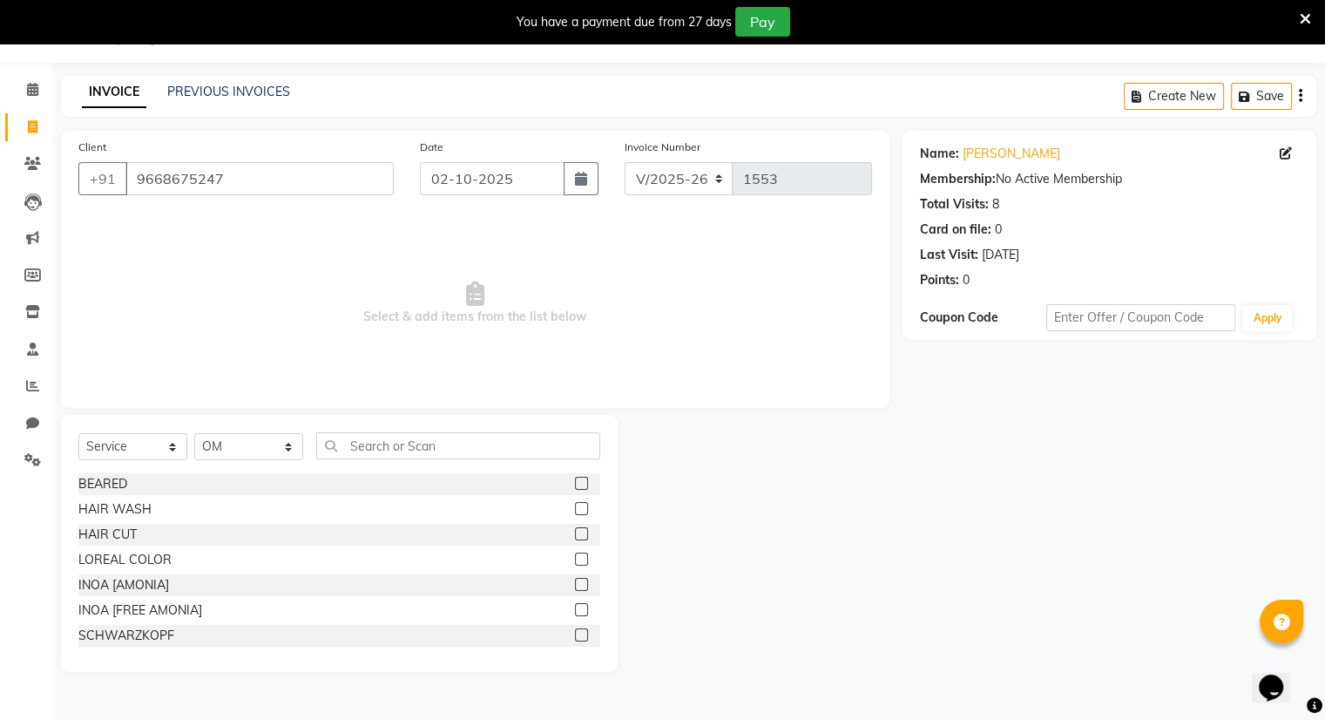
click at [575, 478] on label at bounding box center [581, 483] width 13 height 13
click at [575, 478] on input "checkbox" at bounding box center [580, 483] width 11 height 11
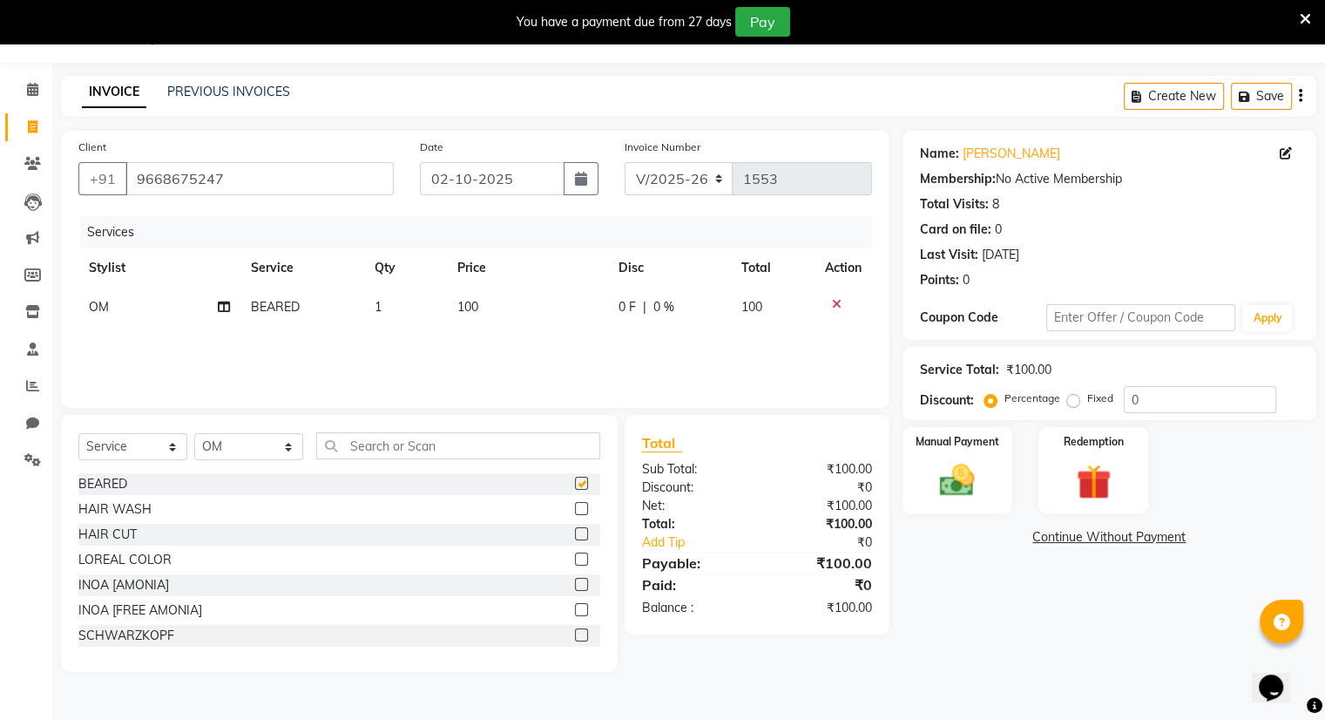
checkbox input "false"
click at [939, 467] on img at bounding box center [957, 481] width 58 height 42
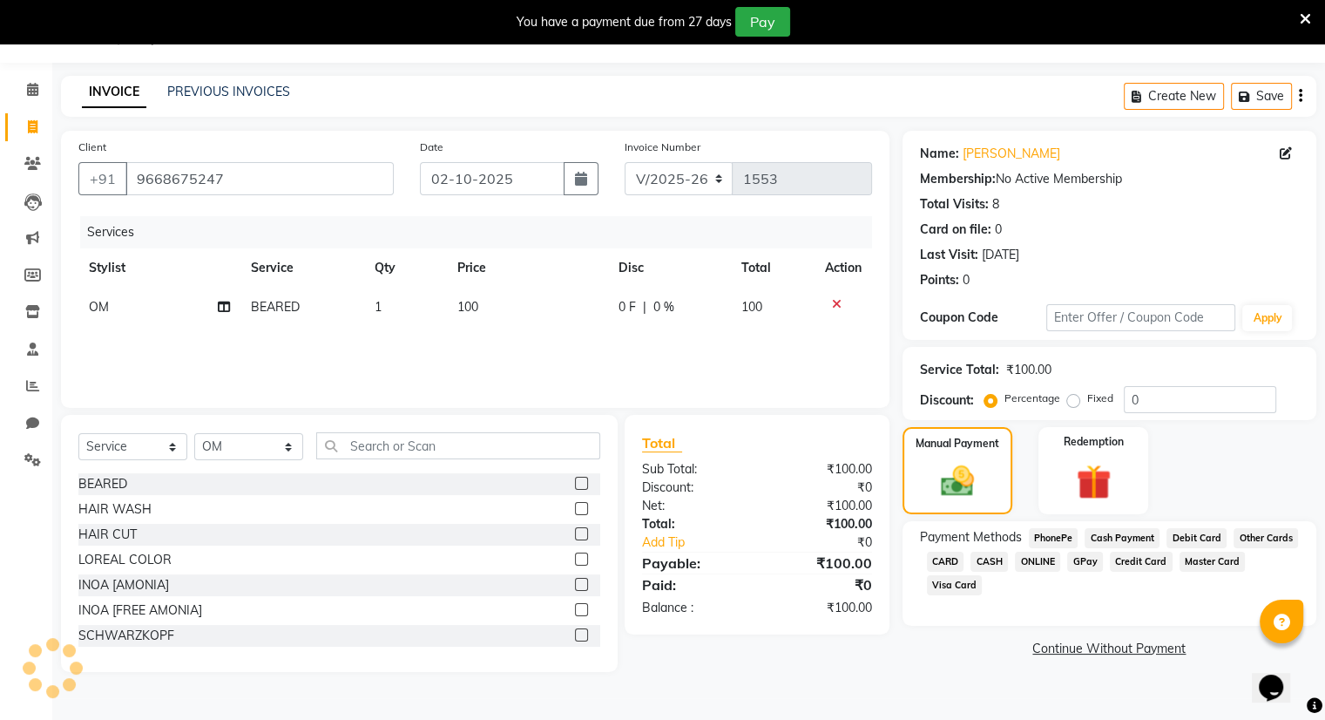
click at [986, 559] on span "CASH" at bounding box center [989, 562] width 37 height 20
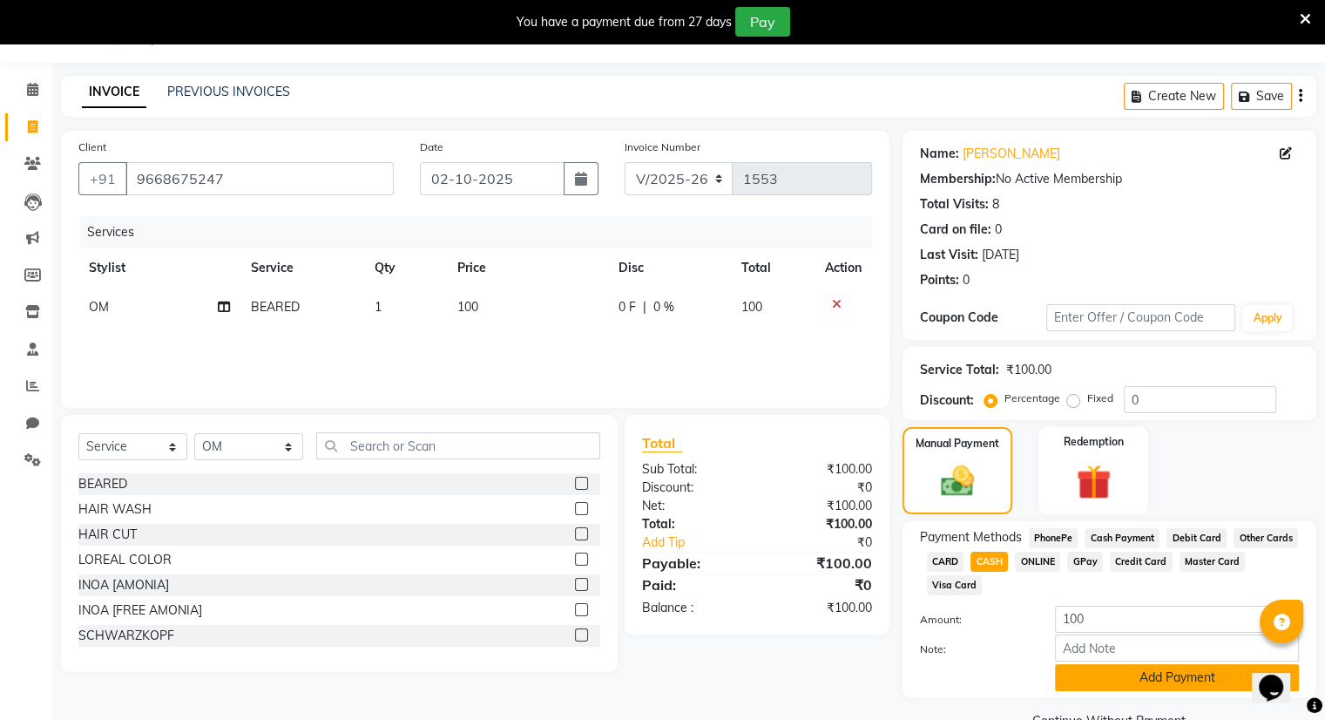
click at [1098, 673] on button "Add Payment" at bounding box center [1177, 677] width 244 height 27
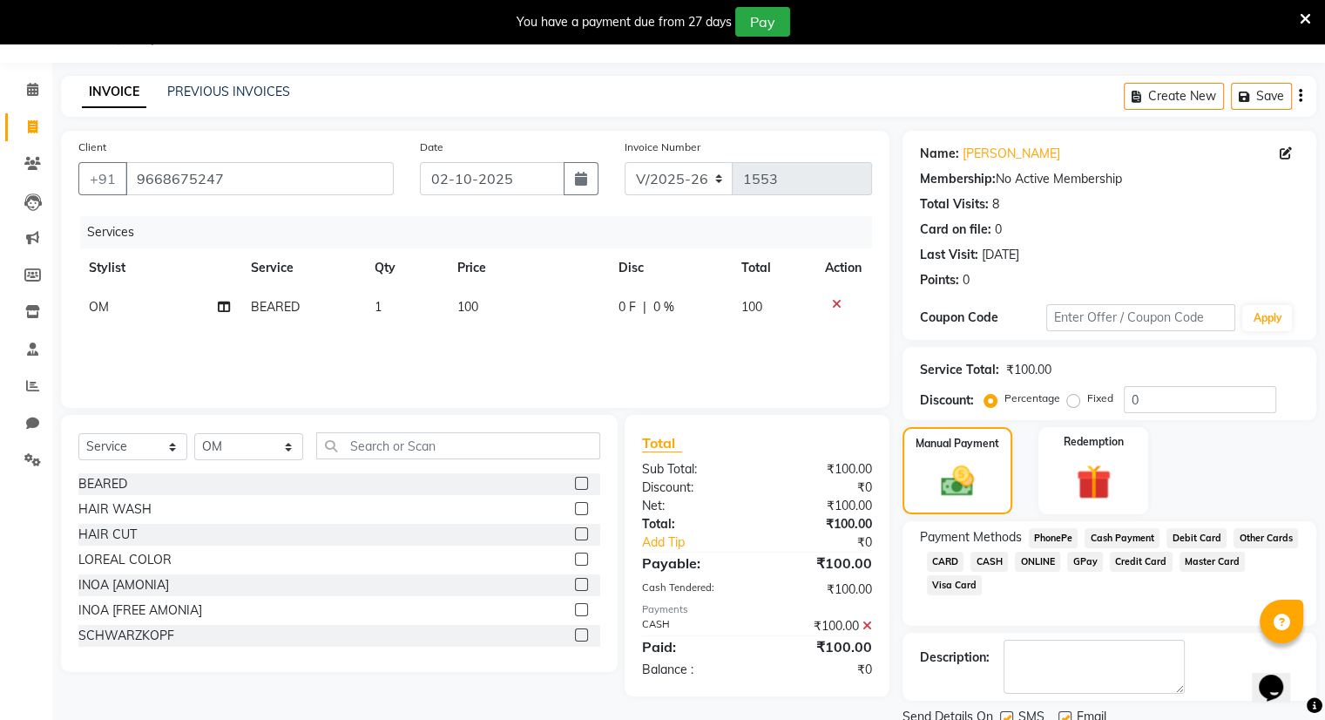
scroll to position [108, 0]
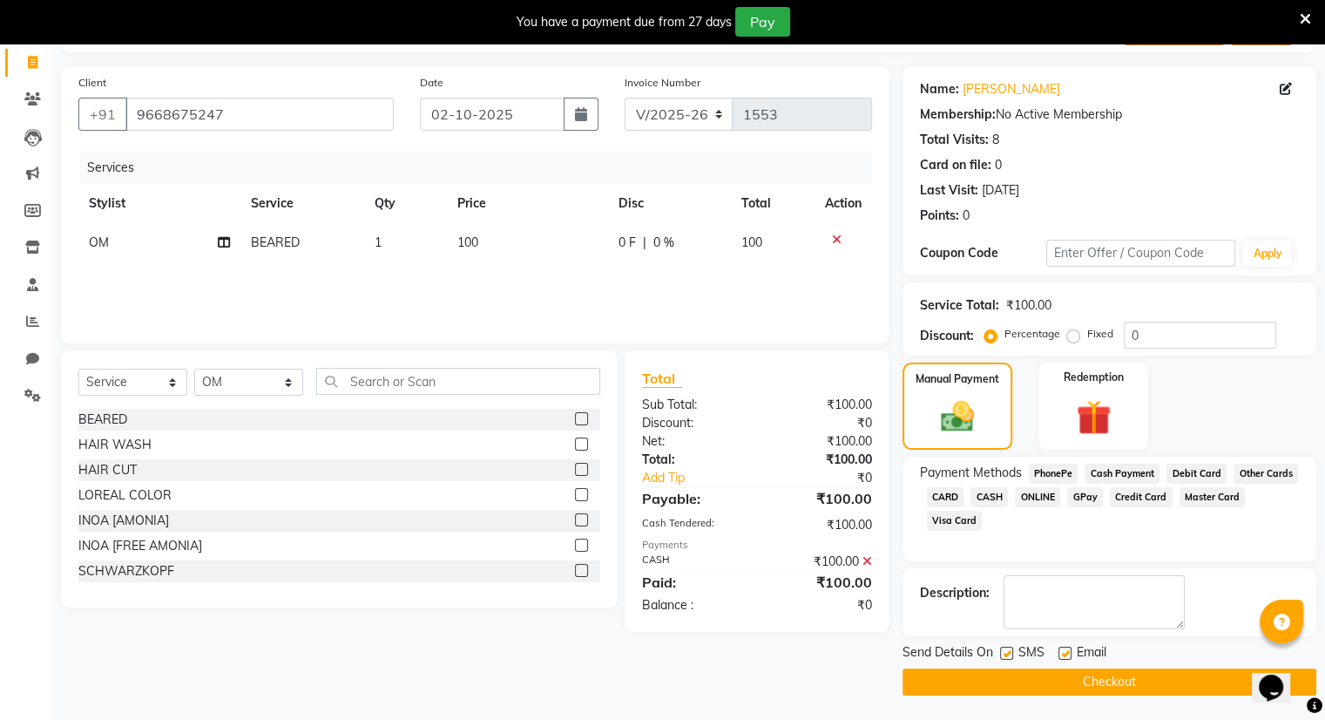
click at [1080, 681] on button "Checkout" at bounding box center [1110, 681] width 414 height 27
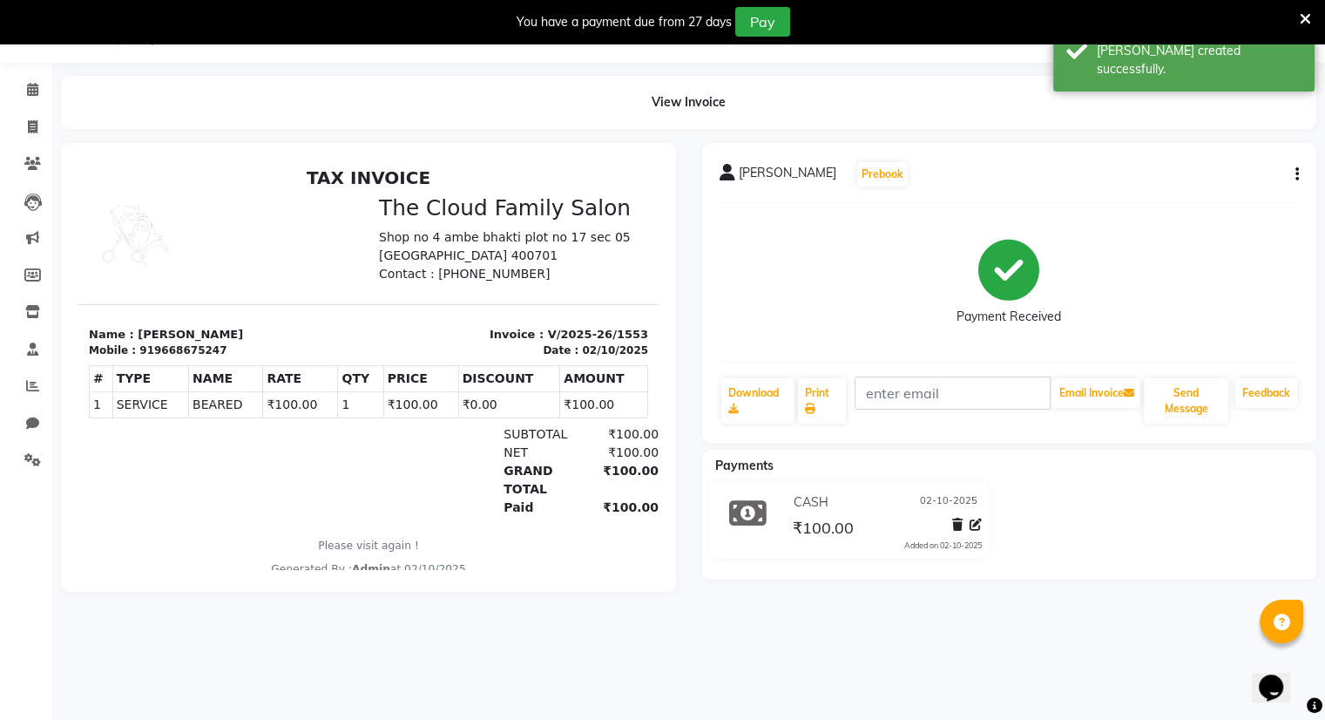
select select "8444"
select select "service"
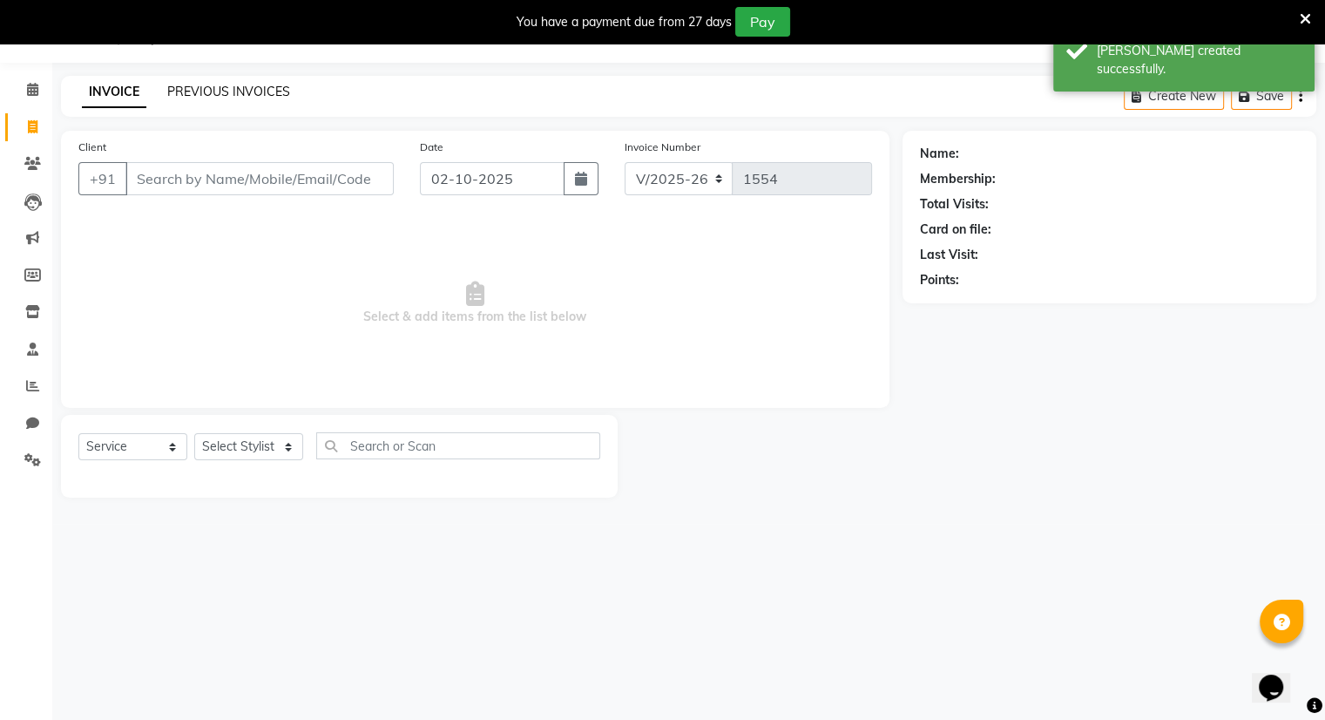
click at [247, 88] on link "PREVIOUS INVOICES" at bounding box center [228, 92] width 123 height 16
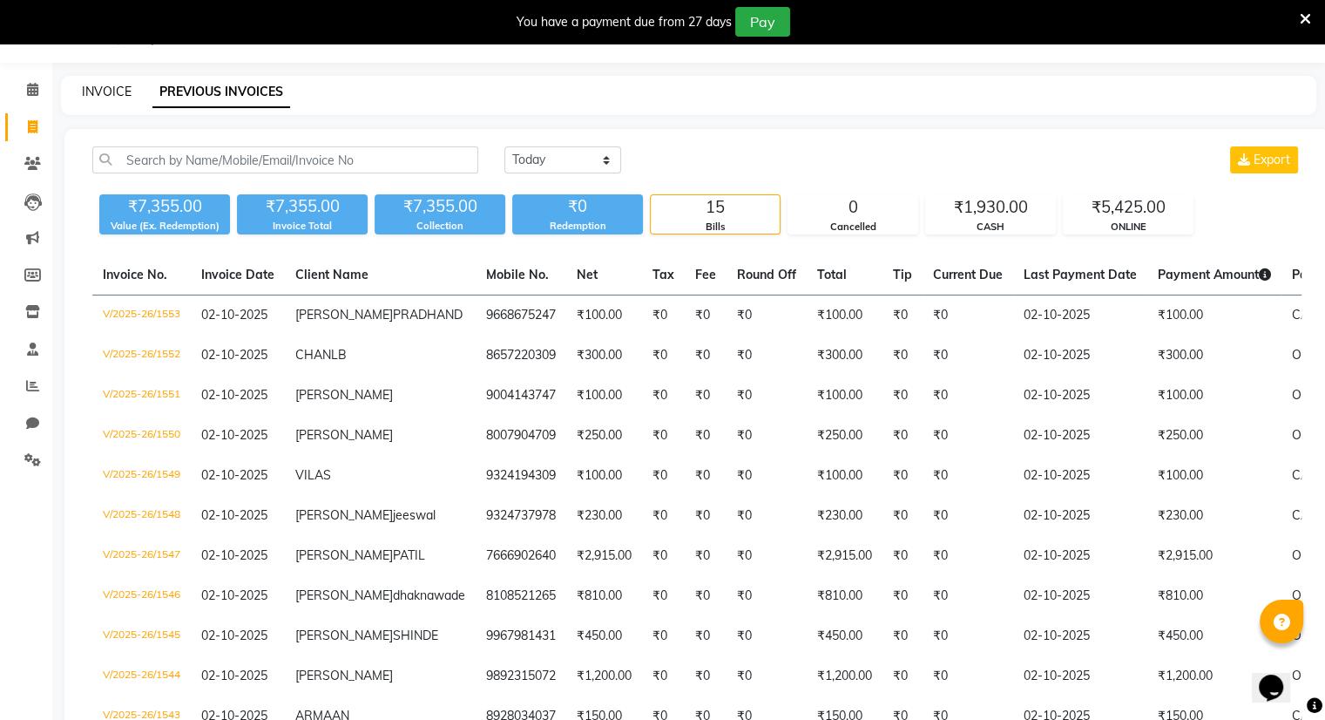
click at [112, 86] on link "INVOICE" at bounding box center [107, 92] width 50 height 16
select select "service"
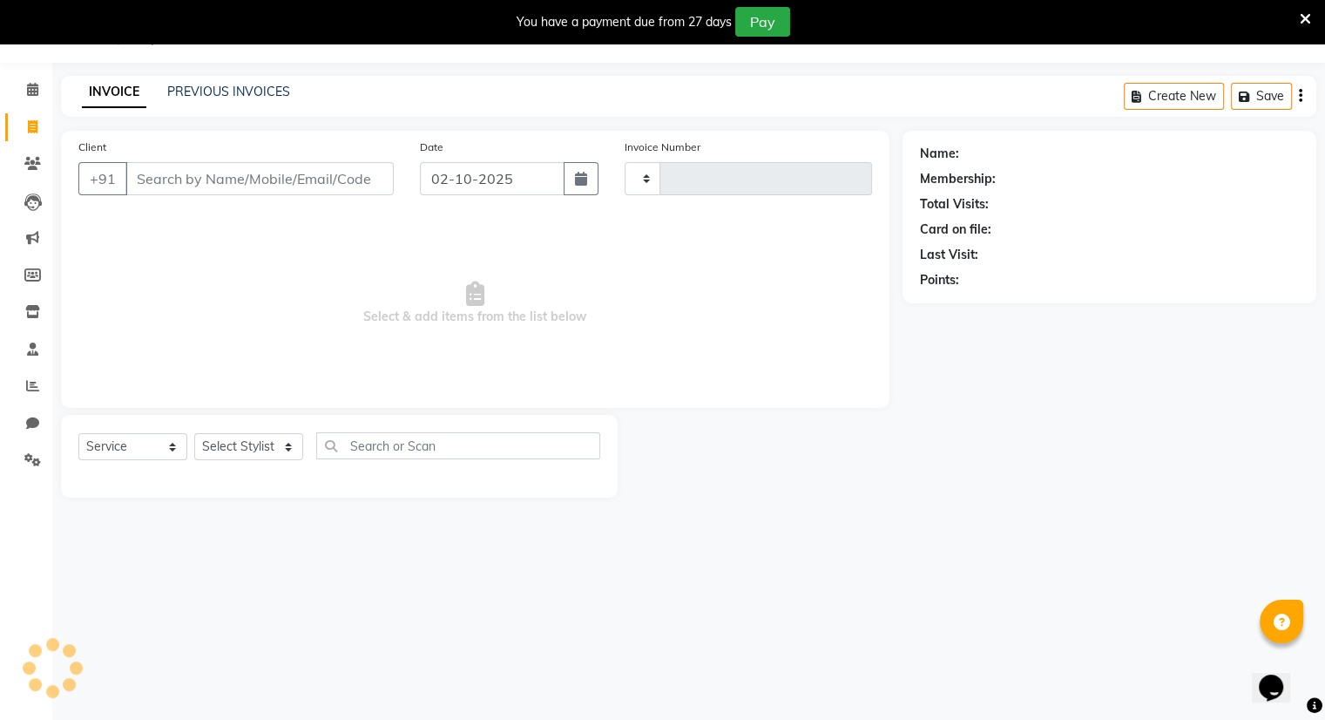
type input "1554"
select select "8444"
click at [157, 184] on input "Client" at bounding box center [259, 178] width 268 height 33
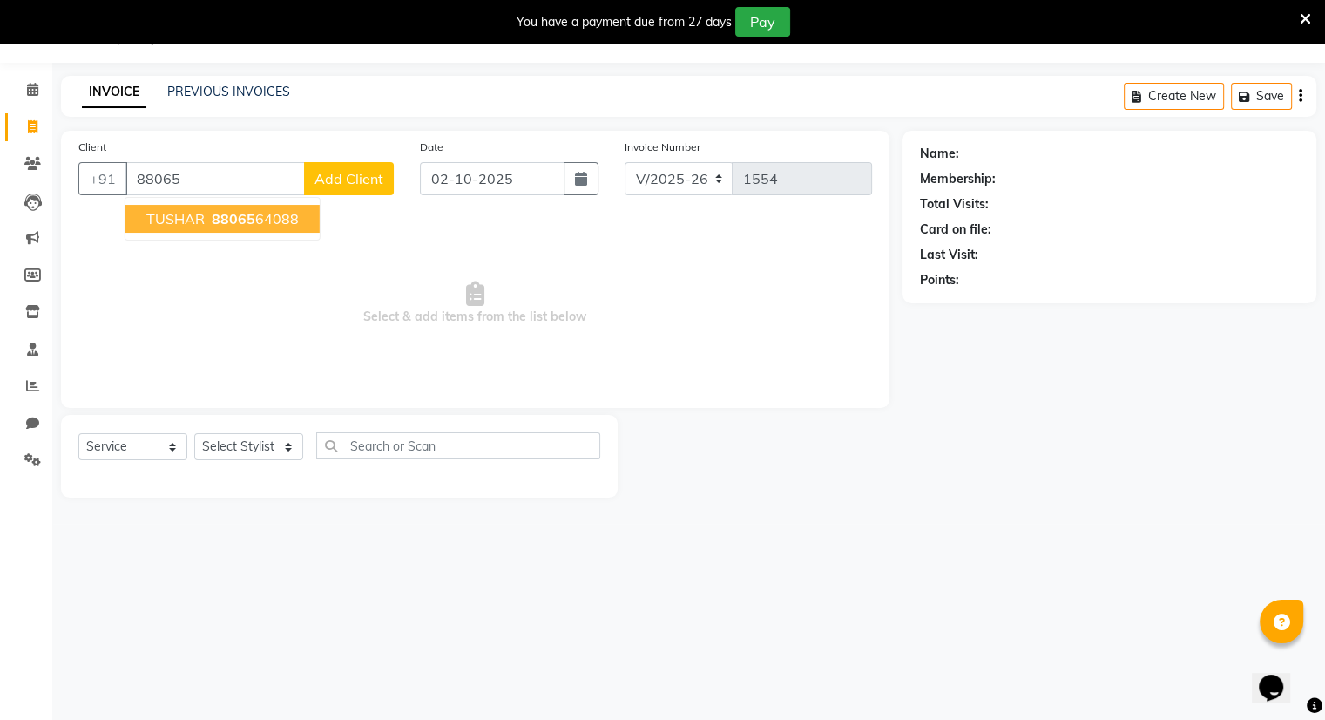
click at [227, 213] on span "88065" at bounding box center [234, 218] width 44 height 17
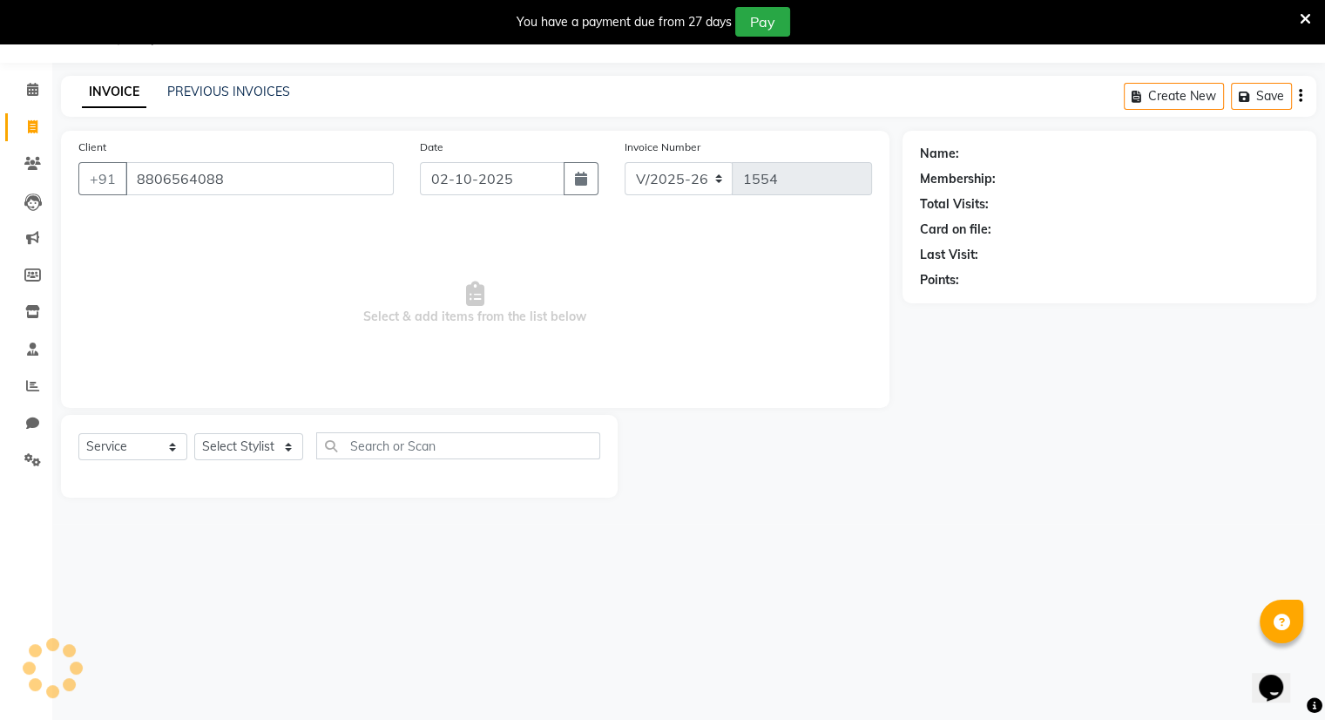
type input "8806564088"
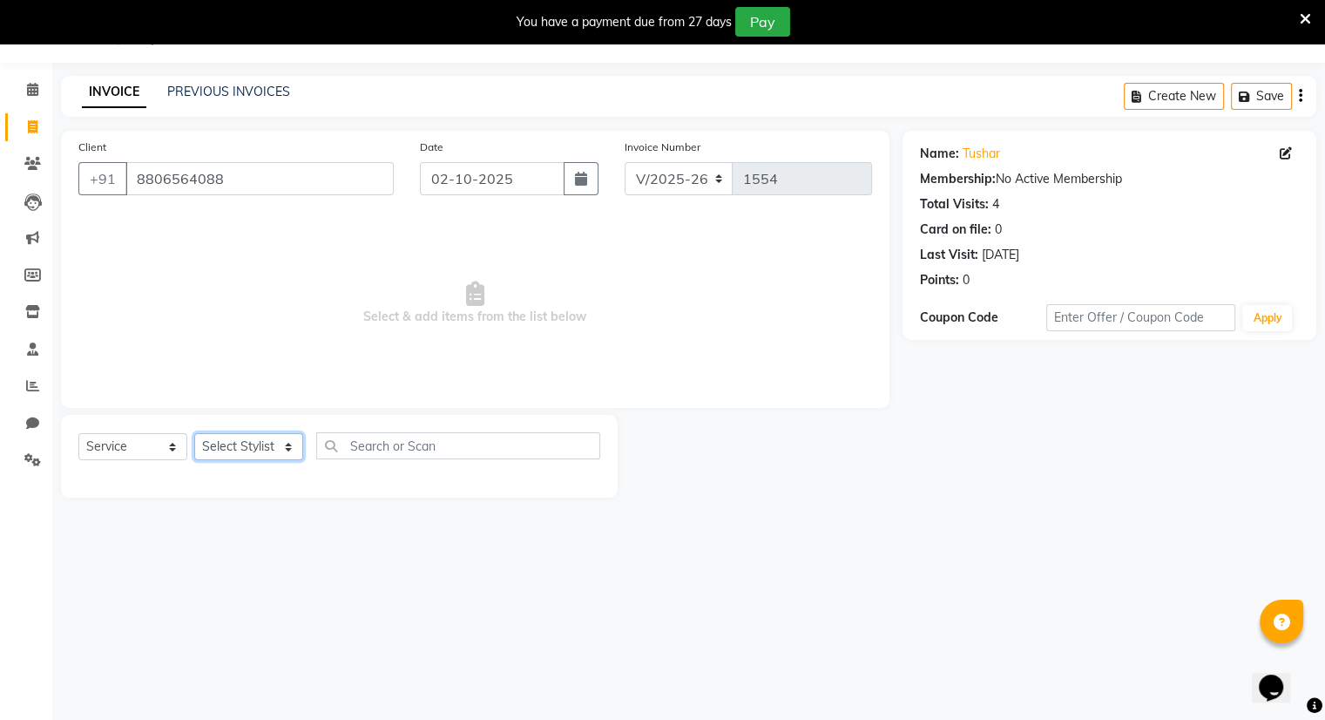
click at [228, 446] on select "Select Stylist Amrapali Bhumi OM [PERSON_NAME] [PERSON_NAME] [PERSON_NAME]" at bounding box center [248, 446] width 109 height 27
select select "83357"
click at [194, 434] on select "Select Stylist Amrapali Bhumi OM [PERSON_NAME] [PERSON_NAME] [PERSON_NAME]" at bounding box center [248, 446] width 109 height 27
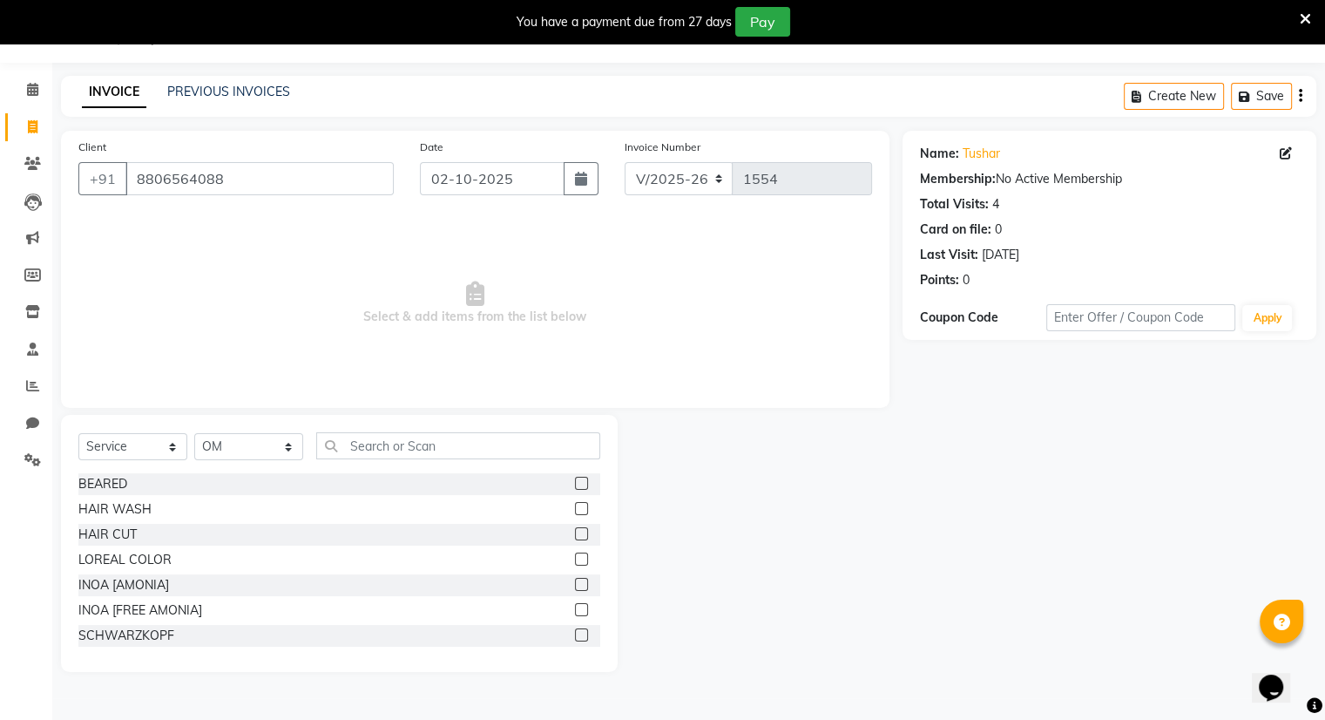
click at [575, 484] on label at bounding box center [581, 483] width 13 height 13
click at [575, 484] on input "checkbox" at bounding box center [580, 483] width 11 height 11
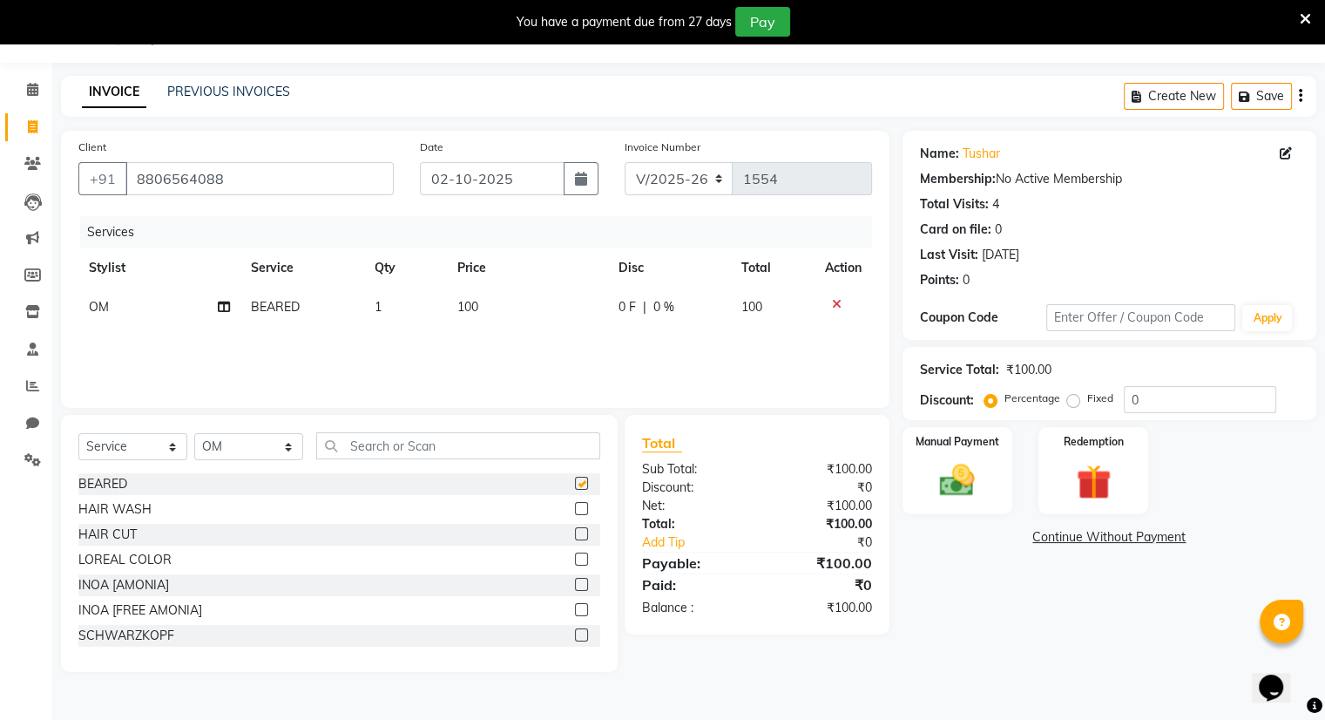
checkbox input "false"
click at [575, 531] on label at bounding box center [581, 533] width 13 height 13
click at [575, 531] on input "checkbox" at bounding box center [580, 534] width 11 height 11
checkbox input "false"
click at [958, 484] on img at bounding box center [957, 481] width 58 height 42
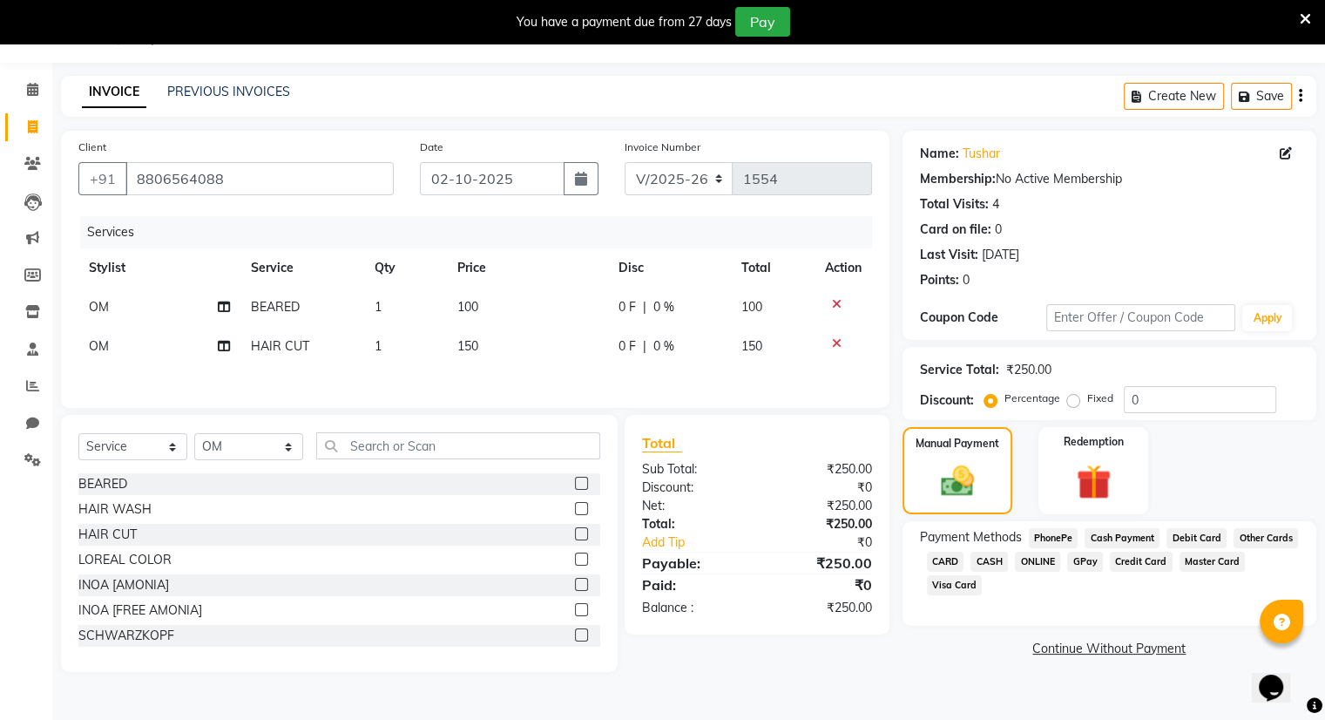
click at [991, 562] on span "CASH" at bounding box center [989, 562] width 37 height 20
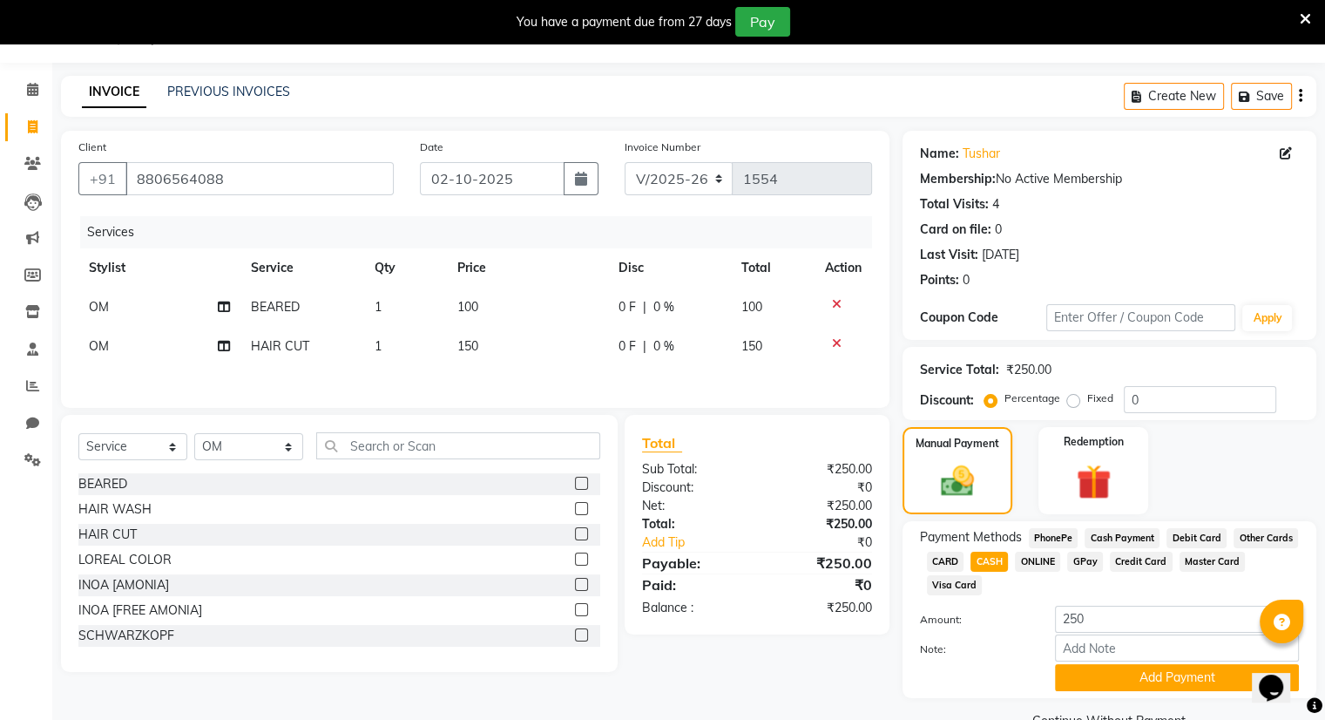
scroll to position [86, 0]
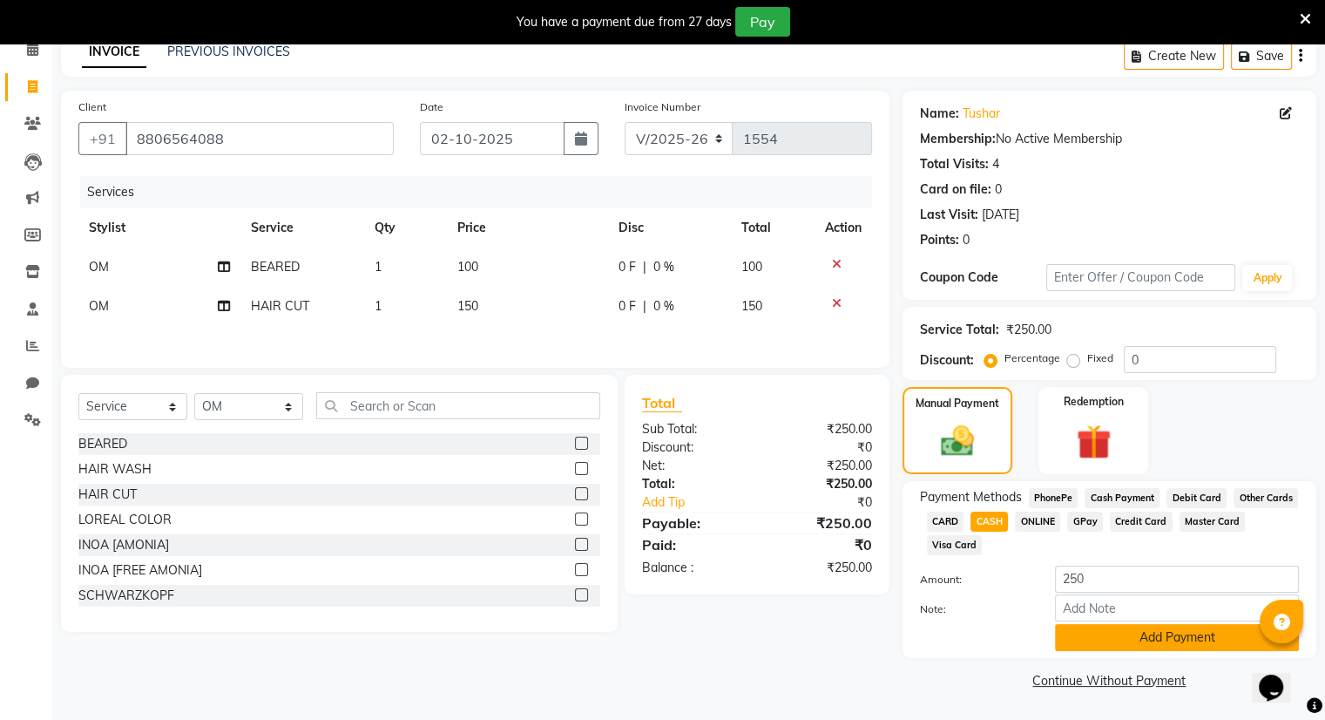
click at [1089, 630] on button "Add Payment" at bounding box center [1177, 637] width 244 height 27
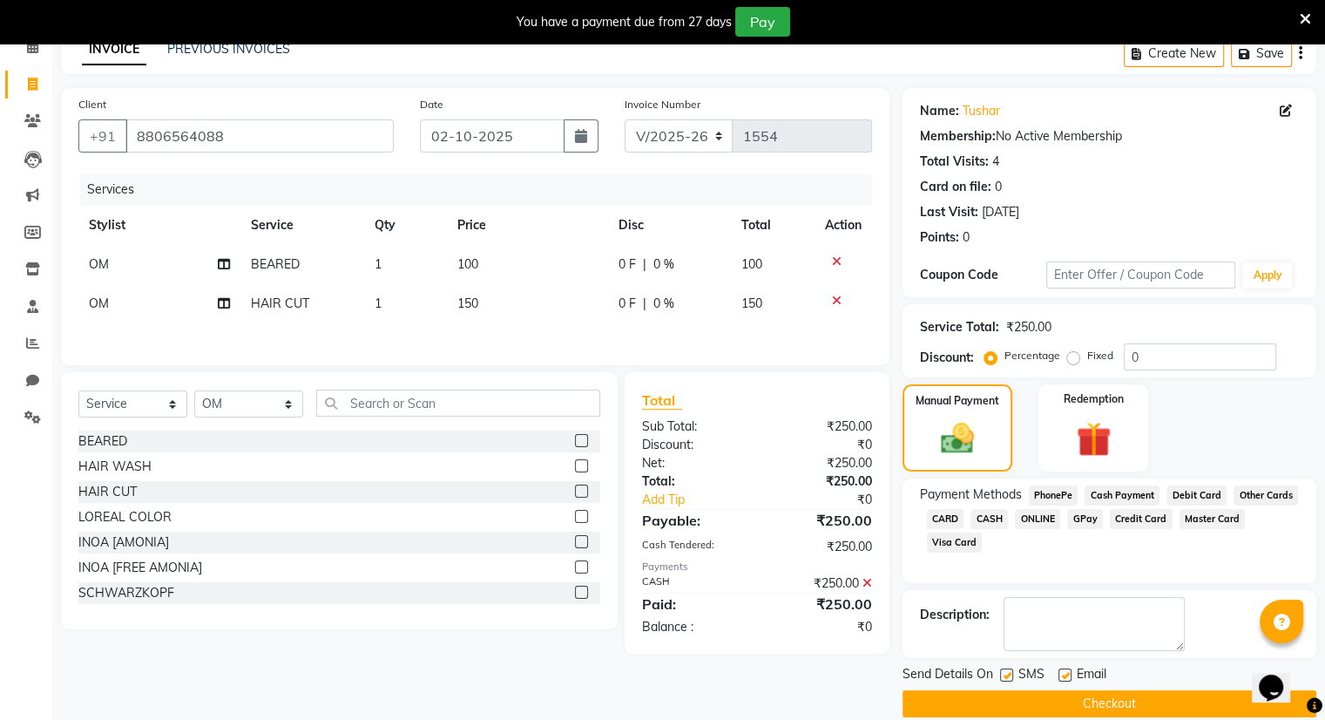
scroll to position [108, 0]
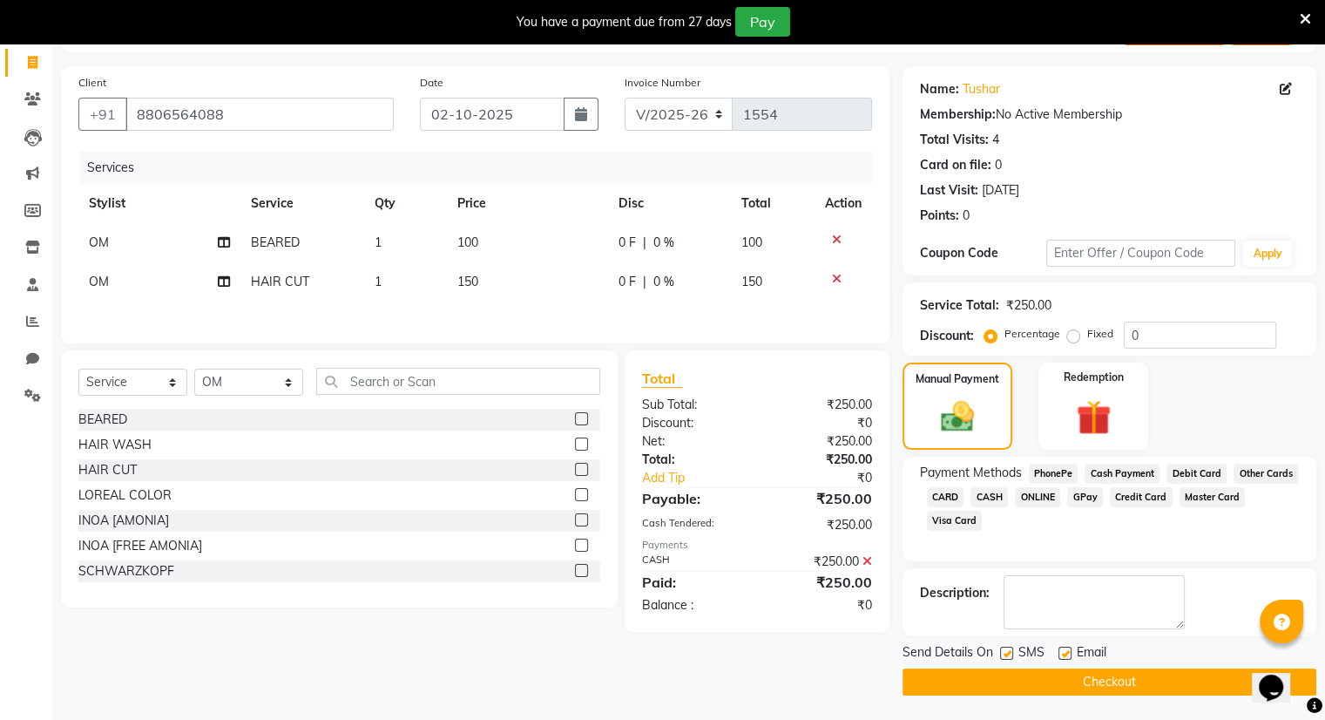
click at [1077, 680] on button "Checkout" at bounding box center [1110, 681] width 414 height 27
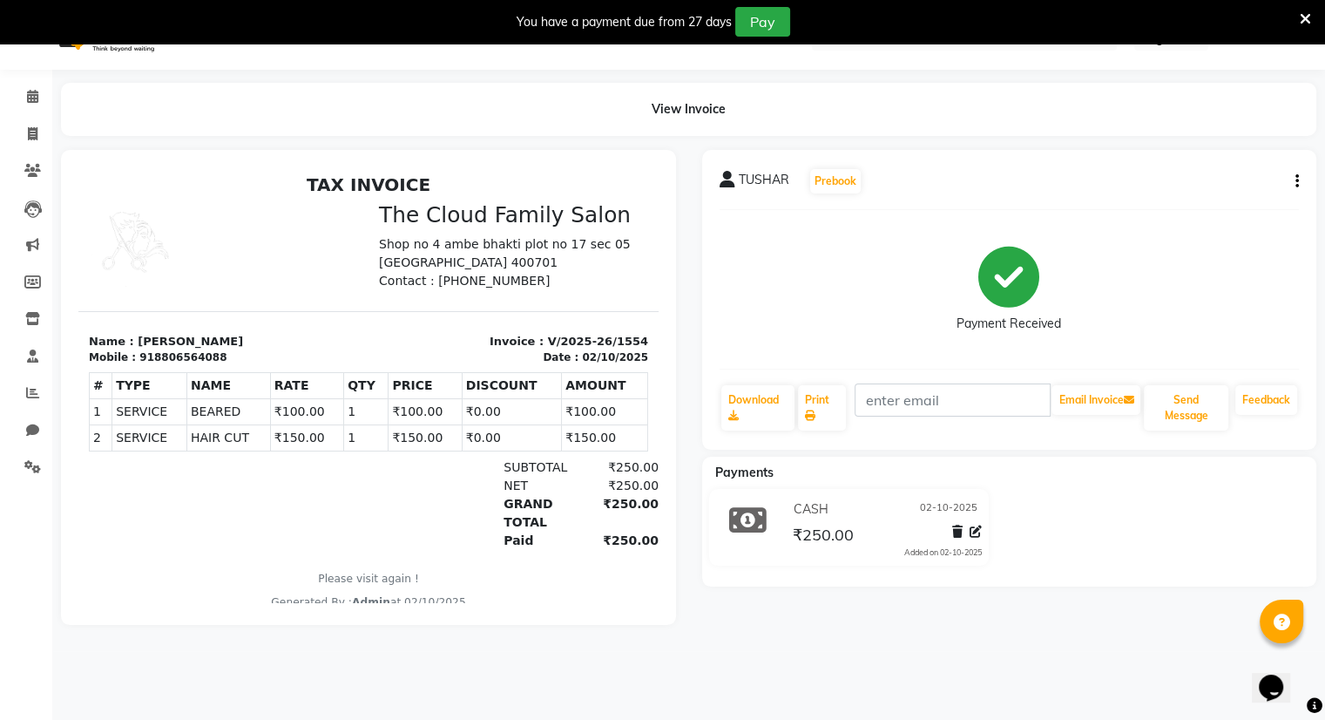
scroll to position [44, 0]
